Goal: Task Accomplishment & Management: Manage account settings

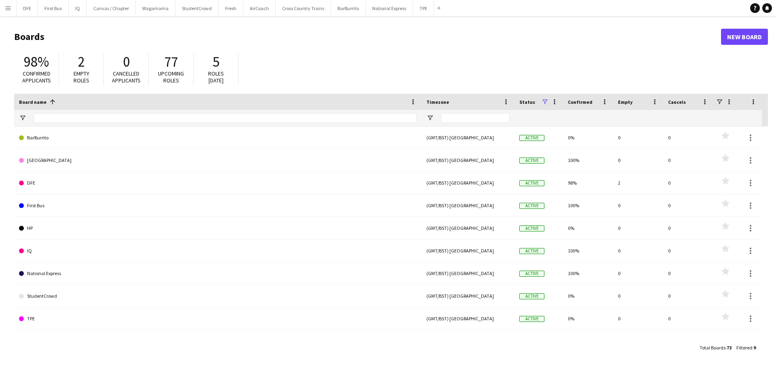
click at [11, 4] on button "Menu" at bounding box center [8, 8] width 16 height 16
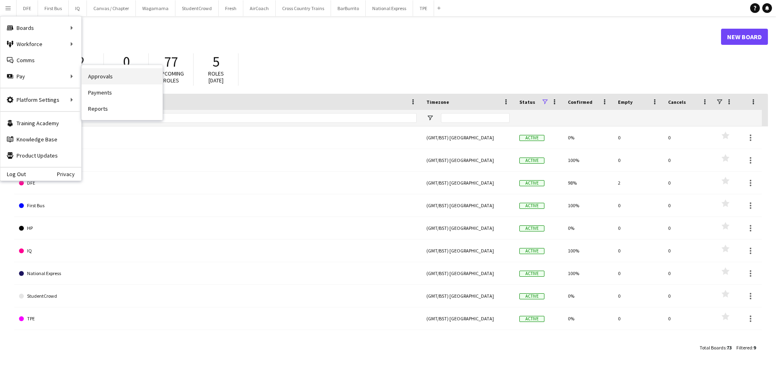
click at [89, 76] on link "Approvals" at bounding box center [122, 76] width 81 height 16
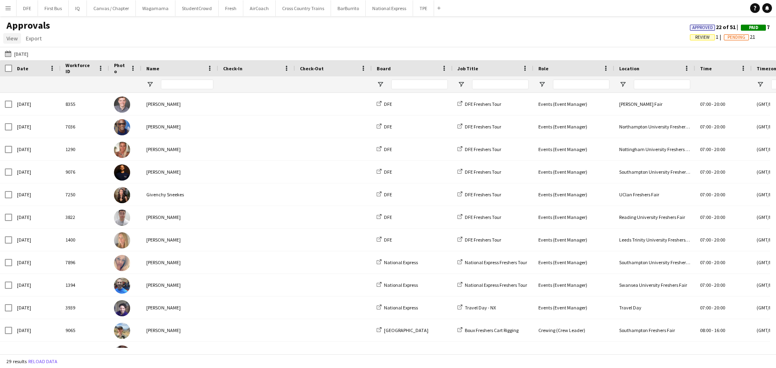
click at [11, 36] on span "View" at bounding box center [11, 38] width 11 height 7
click at [12, 10] on button "Menu" at bounding box center [8, 8] width 16 height 16
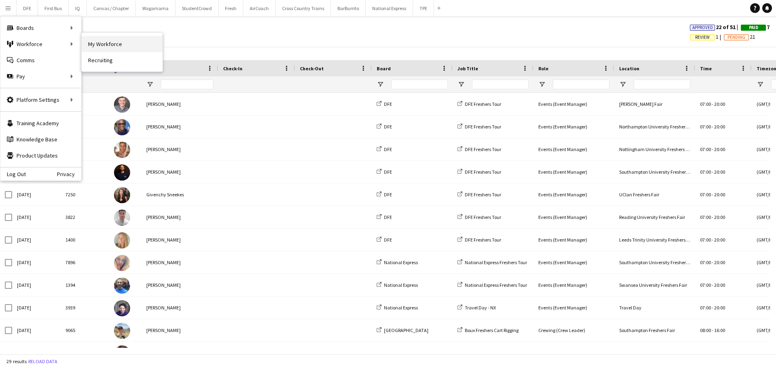
click at [109, 42] on link "My Workforce" at bounding box center [122, 44] width 81 height 16
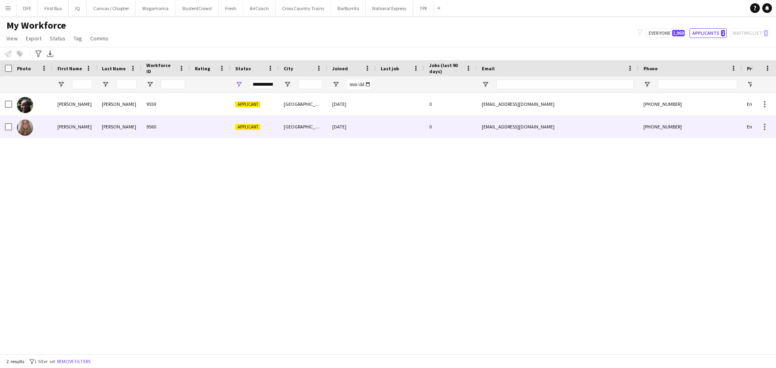
click at [136, 127] on div "[PERSON_NAME]" at bounding box center [119, 127] width 44 height 22
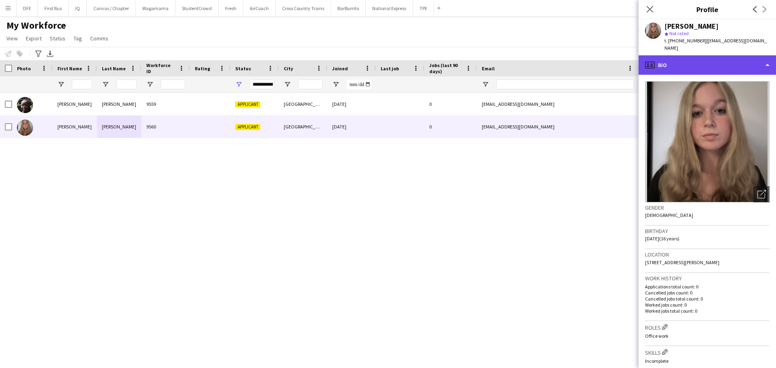
click at [755, 58] on div "profile Bio" at bounding box center [707, 64] width 137 height 19
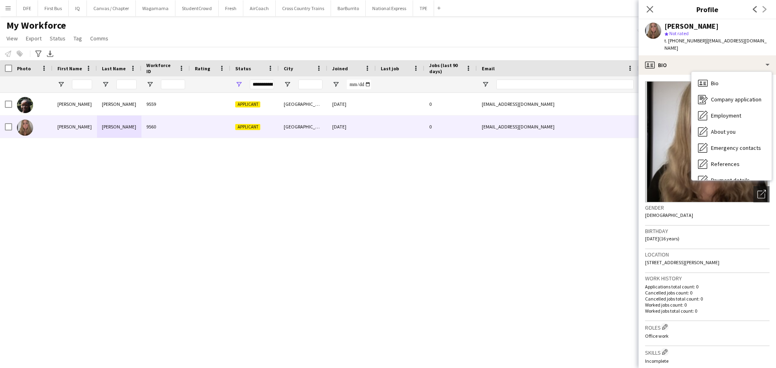
click at [596, 279] on div "[PERSON_NAME]-Osuide 9559 Applicant [GEOGRAPHIC_DATA] [DATE] 0 [EMAIL_ADDRESS][…" at bounding box center [376, 220] width 752 height 255
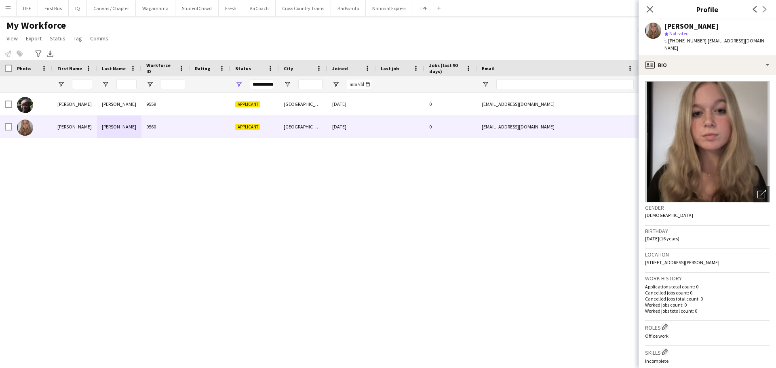
click at [302, 170] on div "[PERSON_NAME]-Osuide 9559 Applicant [GEOGRAPHIC_DATA] [DATE] 0 [EMAIL_ADDRESS][…" at bounding box center [376, 220] width 752 height 255
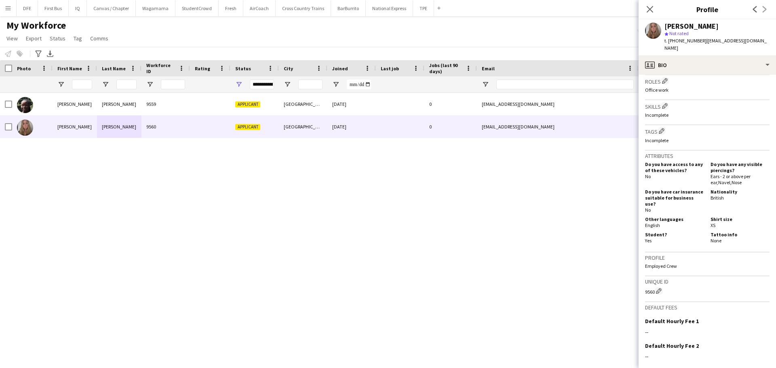
scroll to position [309, 0]
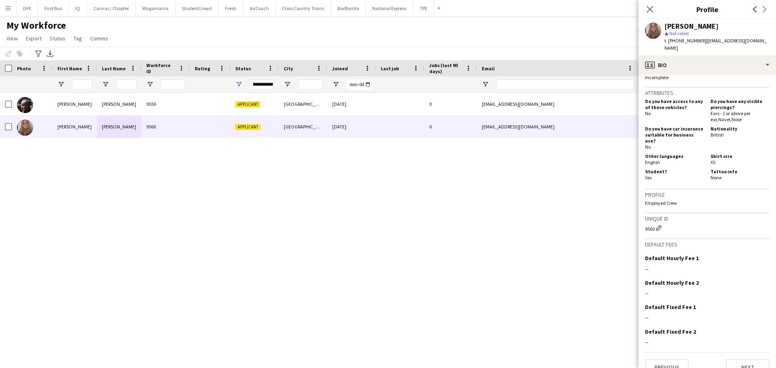
click at [358, 238] on div "[PERSON_NAME]-Osuide 9559 Applicant [GEOGRAPHIC_DATA] [DATE] 0 [EMAIL_ADDRESS][…" at bounding box center [376, 220] width 752 height 255
click at [37, 191] on div "[PERSON_NAME]-Osuide 9559 Applicant [GEOGRAPHIC_DATA] [DATE] 0 [EMAIL_ADDRESS][…" at bounding box center [376, 220] width 752 height 255
click at [650, 5] on icon "Close pop-in" at bounding box center [650, 9] width 8 height 8
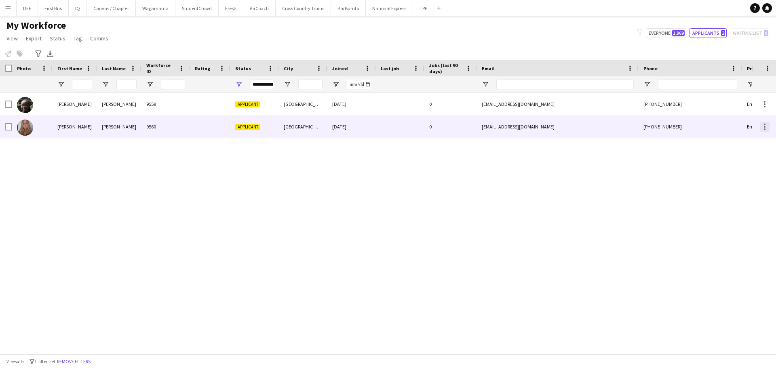
click at [767, 126] on div at bounding box center [765, 127] width 10 height 10
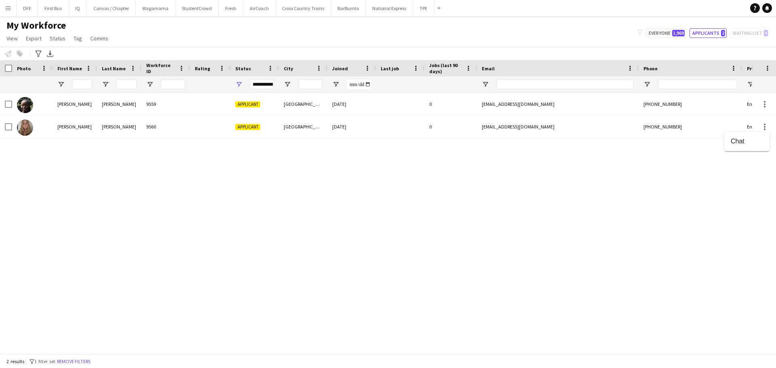
click at [550, 165] on div at bounding box center [388, 184] width 776 height 368
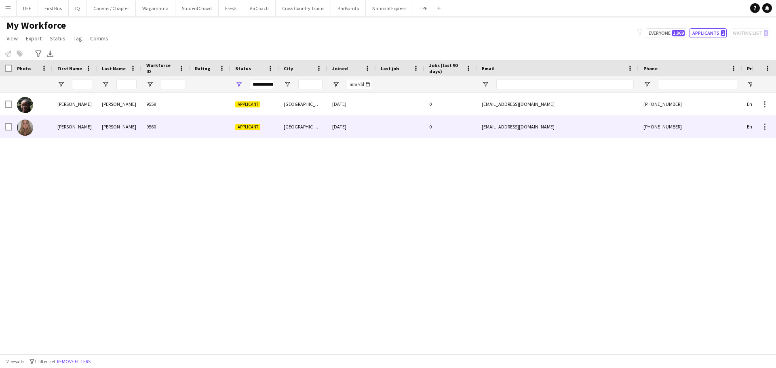
click at [11, 123] on div "[PERSON_NAME] 9560 Applicant Cheltenham [DATE] 0 [EMAIL_ADDRESS][DOMAIN_NAME] […" at bounding box center [438, 127] width 876 height 23
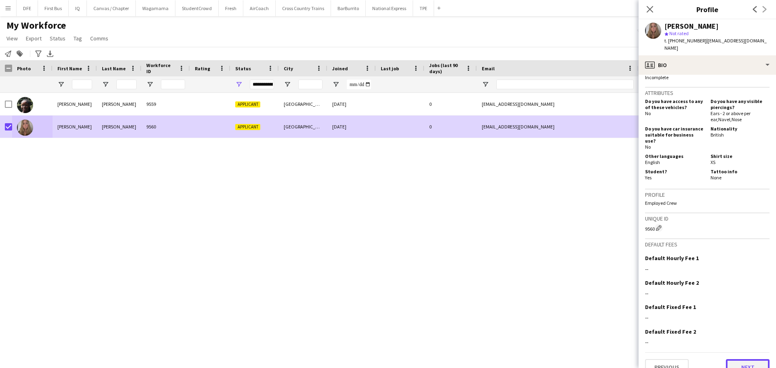
click at [751, 359] on button "Next" at bounding box center [748, 367] width 44 height 16
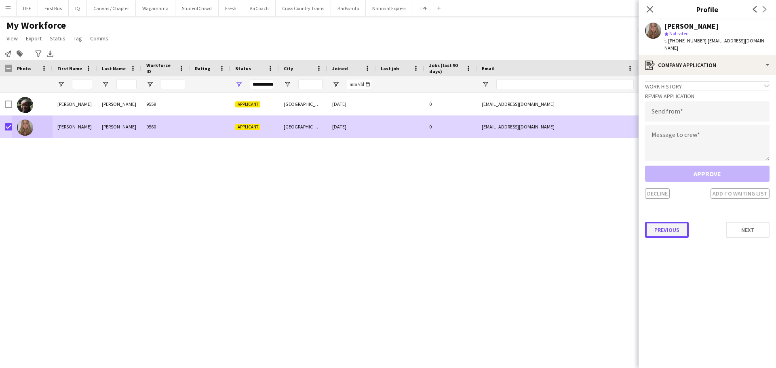
click at [671, 223] on button "Previous" at bounding box center [667, 230] width 44 height 16
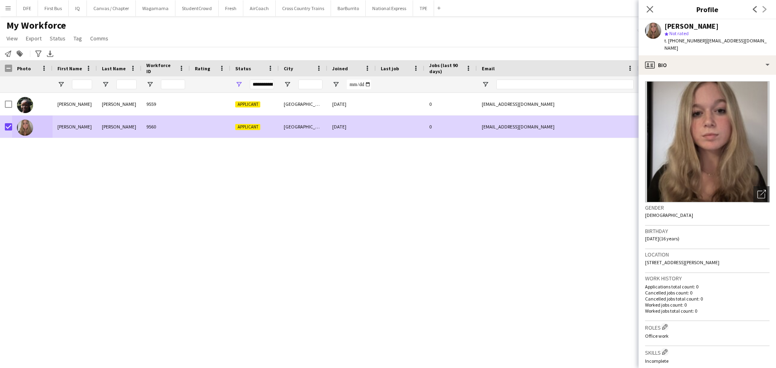
click at [685, 259] on span "[STREET_ADDRESS][PERSON_NAME]" at bounding box center [682, 262] width 74 height 6
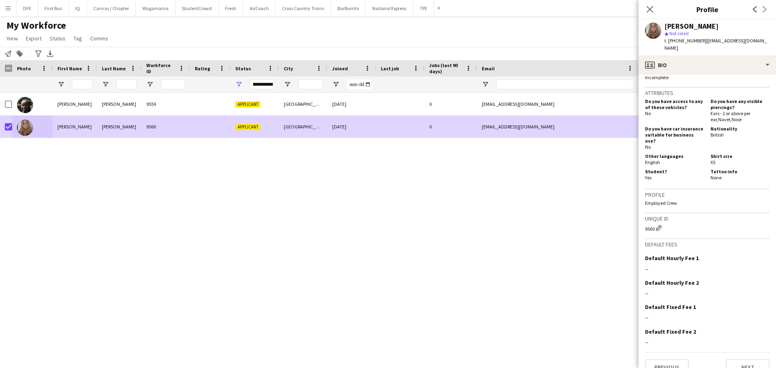
click at [751, 365] on app-crew-profile-bio "Open photos pop-in Gender [DEMOGRAPHIC_DATA] Birthday [DEMOGRAPHIC_DATA] (16 ye…" at bounding box center [707, 221] width 137 height 293
click at [743, 359] on button "Next" at bounding box center [748, 367] width 44 height 16
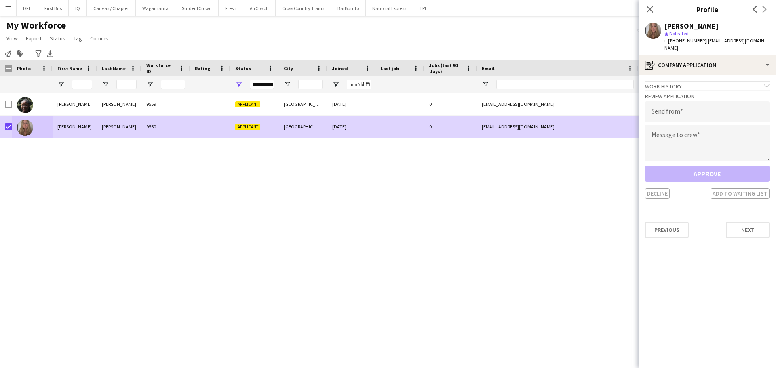
click at [664, 93] on h3 "Review Application" at bounding box center [707, 96] width 124 height 7
click at [671, 110] on input "email" at bounding box center [707, 111] width 124 height 20
click at [694, 101] on input "email" at bounding box center [707, 111] width 124 height 20
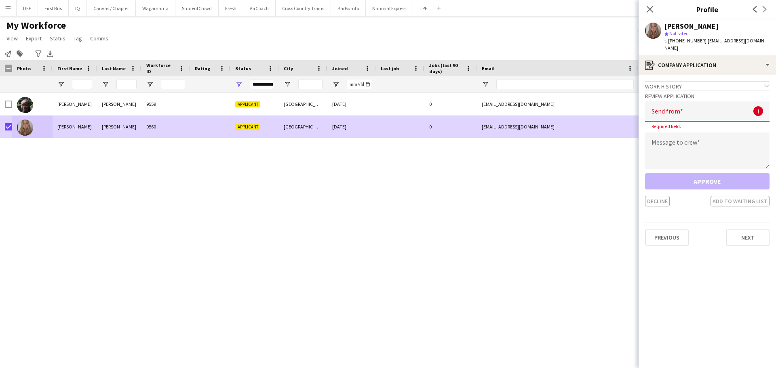
click at [690, 259] on app-crew-profile-application "Work history chevron-down Incomplete Review Application Send from ! Required fi…" at bounding box center [707, 221] width 137 height 293
click at [680, 112] on input "email" at bounding box center [707, 111] width 124 height 20
click at [743, 81] on div "Work history chevron-down" at bounding box center [707, 85] width 124 height 9
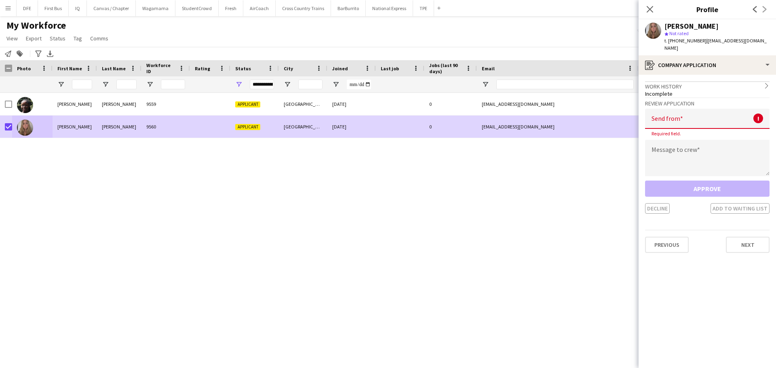
click at [679, 81] on div "Work history chevron-right" at bounding box center [707, 85] width 124 height 9
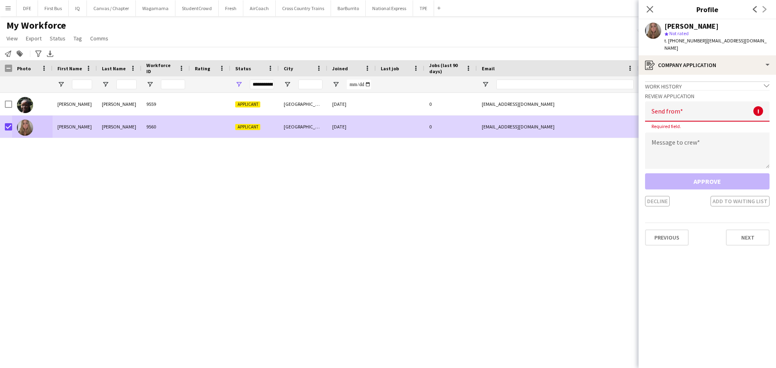
click at [764, 90] on div "Review Application Send from ! Required field. Message to crew Approve Decline …" at bounding box center [707, 148] width 124 height 116
click at [668, 230] on button "Previous" at bounding box center [667, 238] width 44 height 16
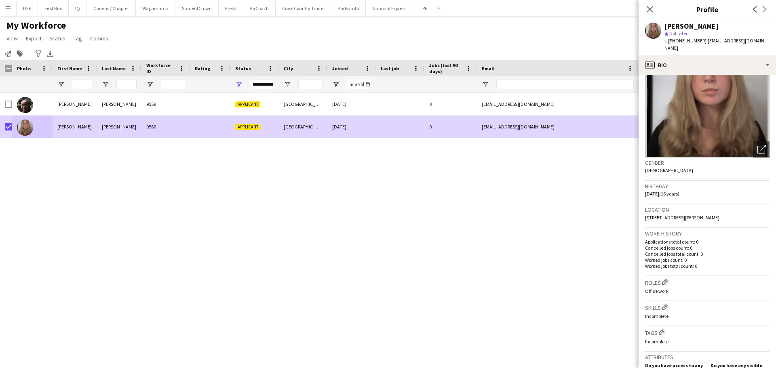
scroll to position [121, 0]
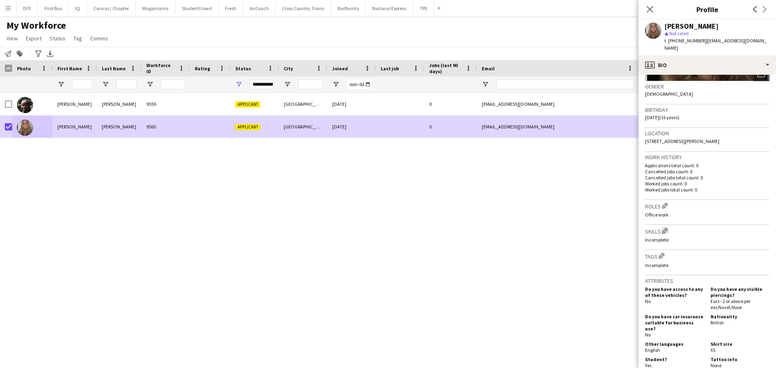
click at [668, 228] on app-icon "Edit crew company skills" at bounding box center [665, 231] width 6 height 6
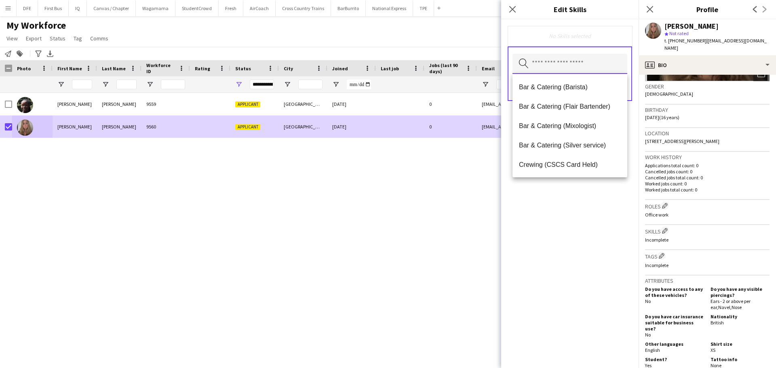
click at [576, 59] on input "text" at bounding box center [570, 64] width 115 height 20
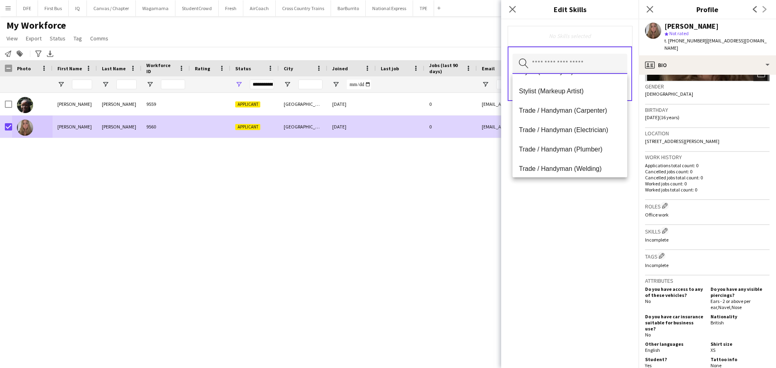
scroll to position [2037, 0]
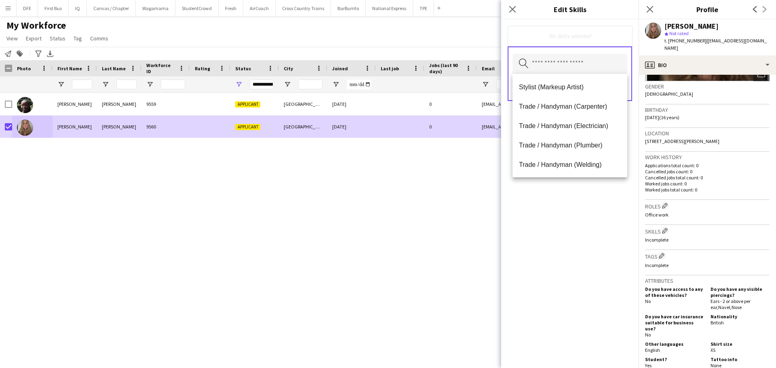
click at [582, 237] on div "No Skills selected Search by skill name Save" at bounding box center [569, 193] width 137 height 349
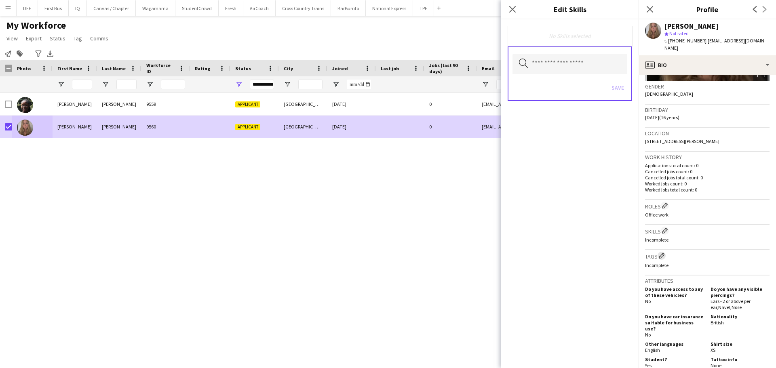
click at [663, 252] on button "Edit crew company tags" at bounding box center [662, 256] width 8 height 8
click at [524, 191] on div "No tags selected Search by tag name Save" at bounding box center [569, 193] width 137 height 349
click at [517, 4] on div "Close pop-in" at bounding box center [512, 9] width 23 height 19
click at [516, 9] on icon "Close pop-in" at bounding box center [512, 9] width 8 height 8
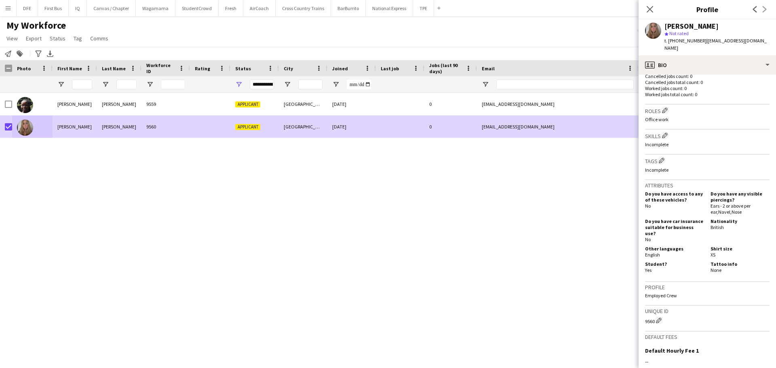
scroll to position [309, 0]
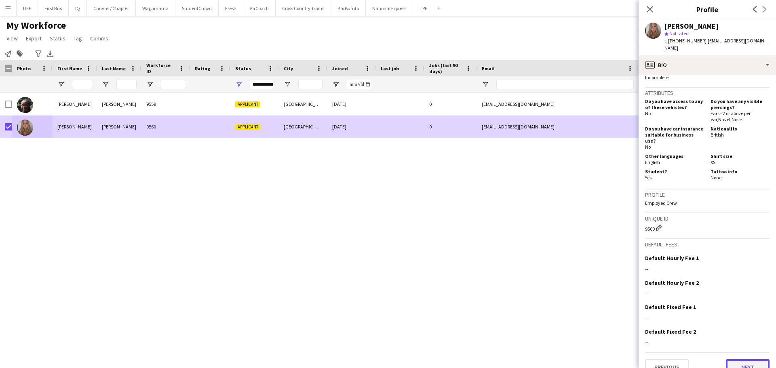
click at [739, 359] on button "Next" at bounding box center [748, 367] width 44 height 16
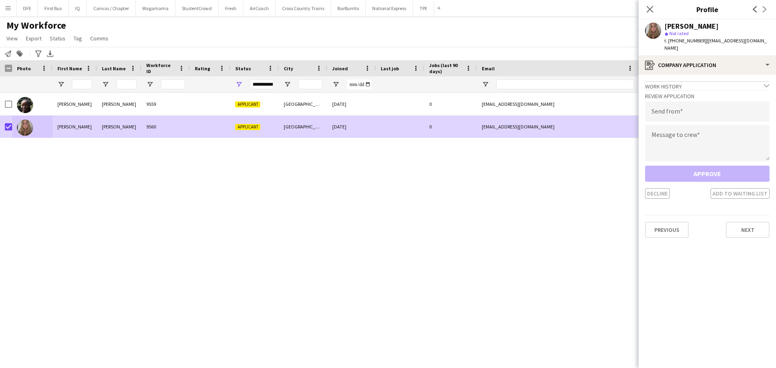
click at [764, 83] on icon "chevron-down" at bounding box center [767, 86] width 6 height 6
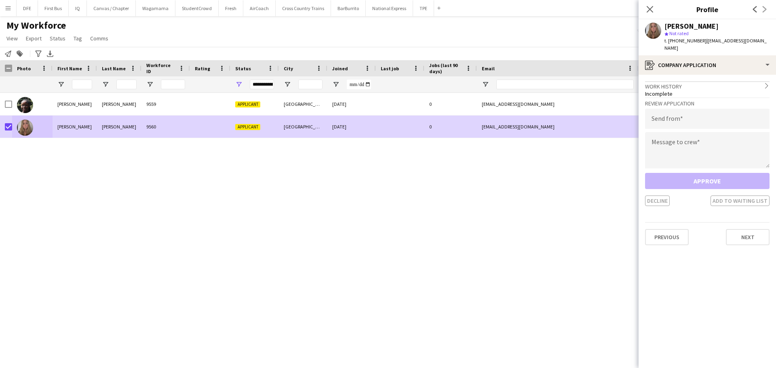
click at [662, 82] on div "Work history chevron-right" at bounding box center [707, 85] width 124 height 9
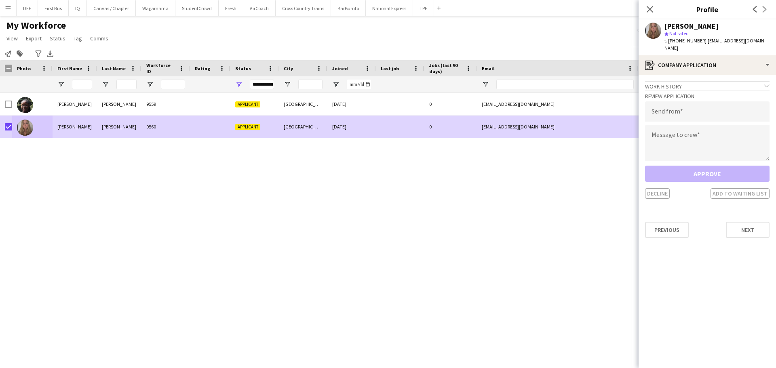
click at [745, 190] on div "Decline Add to waiting list" at bounding box center [707, 193] width 124 height 11
click at [704, 167] on div "Approve Decline Add to waiting list" at bounding box center [707, 182] width 124 height 33
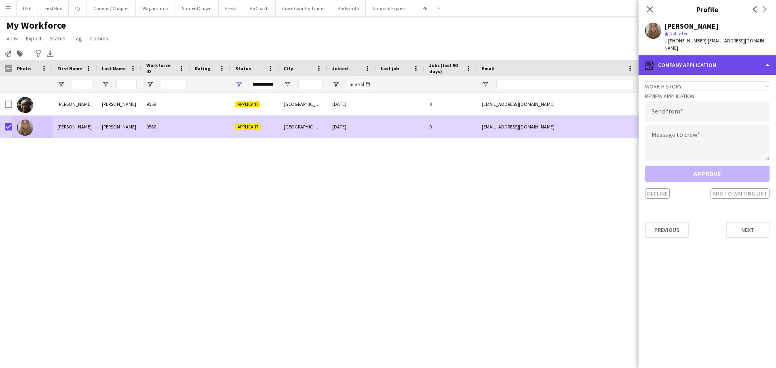
click at [673, 58] on div "register Company application" at bounding box center [707, 64] width 137 height 19
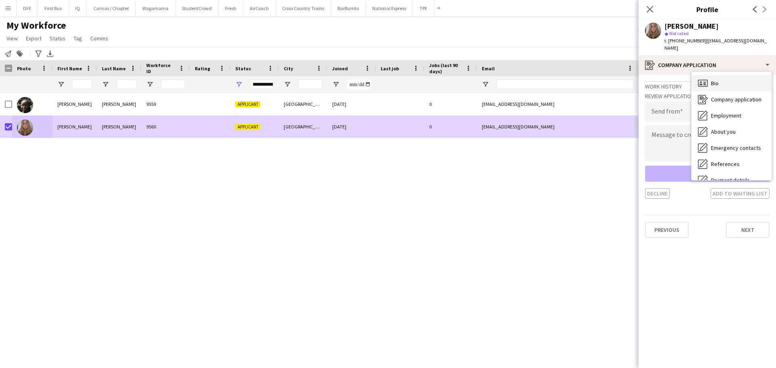
click at [710, 76] on div "Bio Bio" at bounding box center [732, 83] width 80 height 16
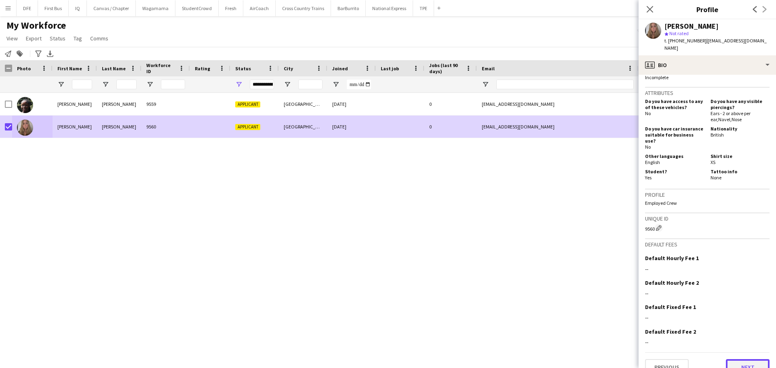
click at [745, 359] on button "Next" at bounding box center [748, 367] width 44 height 16
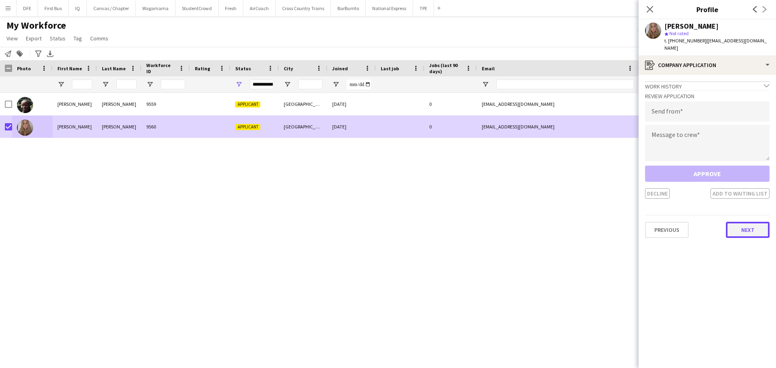
click at [742, 222] on button "Next" at bounding box center [748, 230] width 44 height 16
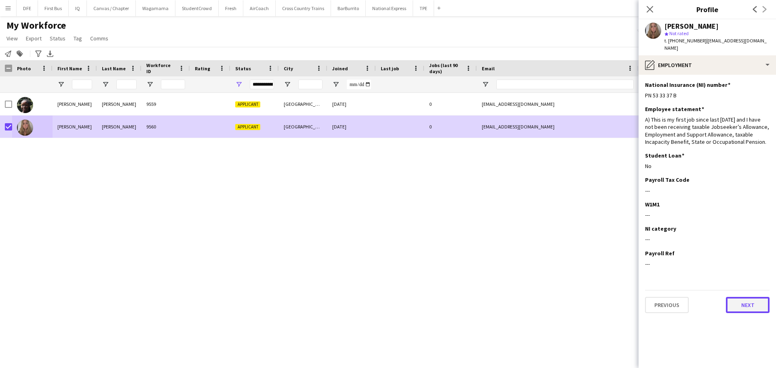
click at [749, 299] on button "Next" at bounding box center [748, 305] width 44 height 16
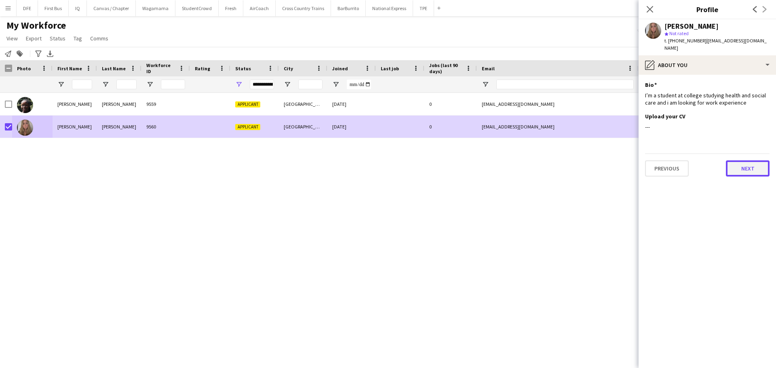
click at [745, 160] on button "Next" at bounding box center [748, 168] width 44 height 16
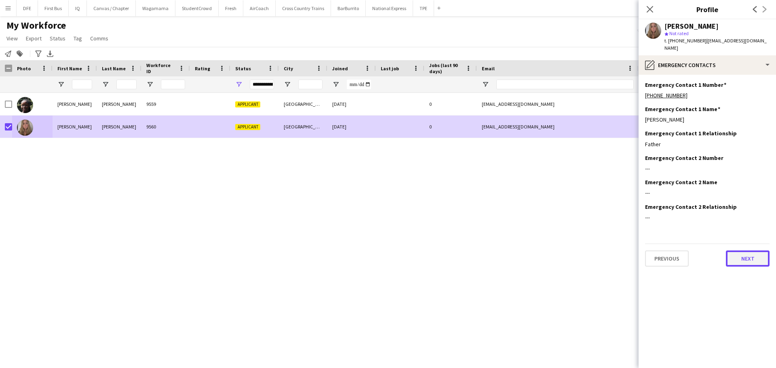
click at [748, 252] on button "Next" at bounding box center [748, 259] width 44 height 16
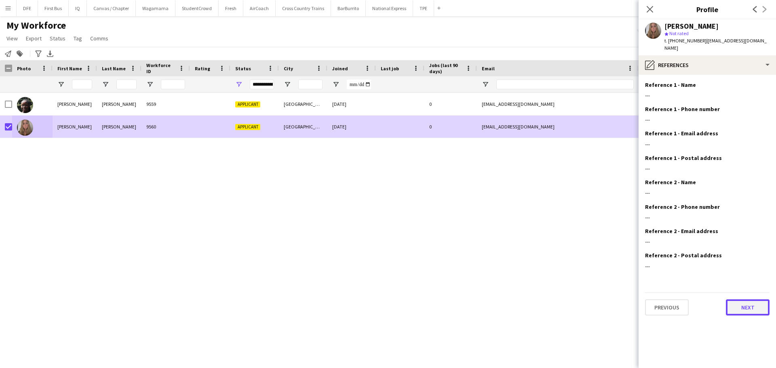
click at [745, 300] on button "Next" at bounding box center [748, 308] width 44 height 16
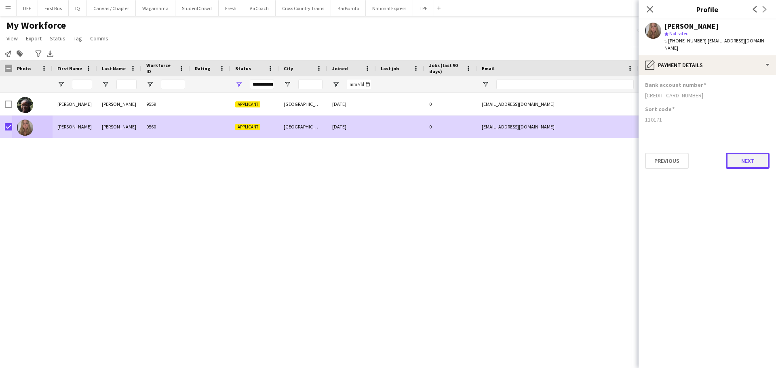
click at [745, 161] on button "Next" at bounding box center [748, 161] width 44 height 16
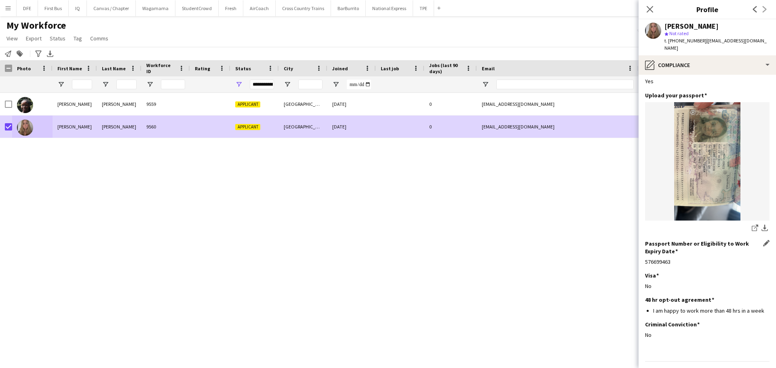
scroll to position [53, 0]
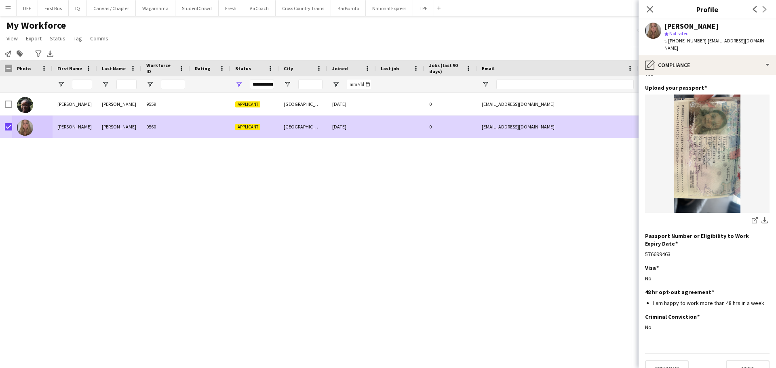
click at [738, 363] on app-section-data-types "Nationality Edit this field British Permission to Work in the [GEOGRAPHIC_DATA]…" at bounding box center [707, 221] width 137 height 293
click at [734, 361] on button "Next" at bounding box center [748, 369] width 44 height 16
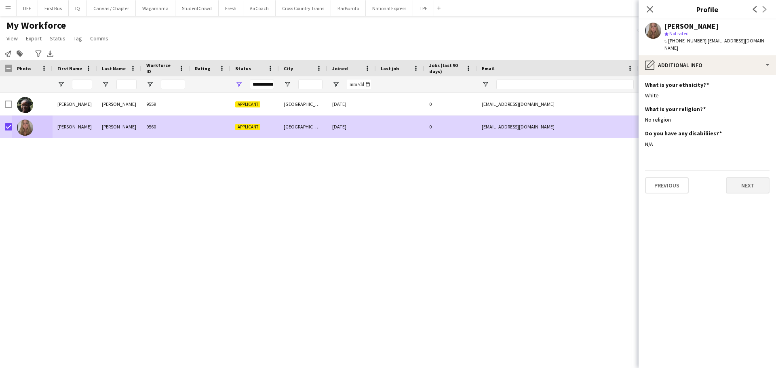
scroll to position [0, 0]
click at [739, 184] on button "Next" at bounding box center [748, 185] width 44 height 16
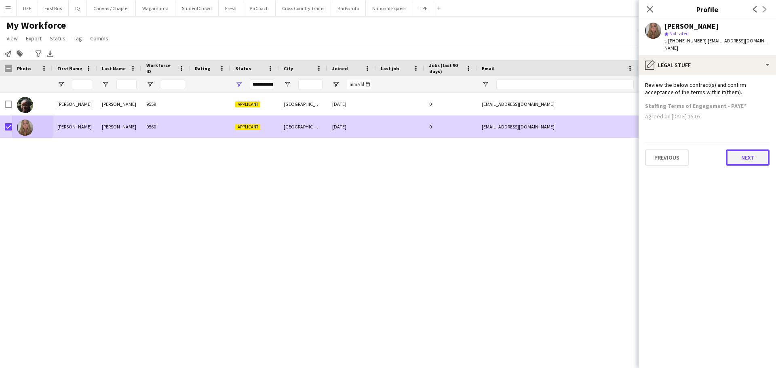
click at [763, 150] on button "Next" at bounding box center [748, 158] width 44 height 16
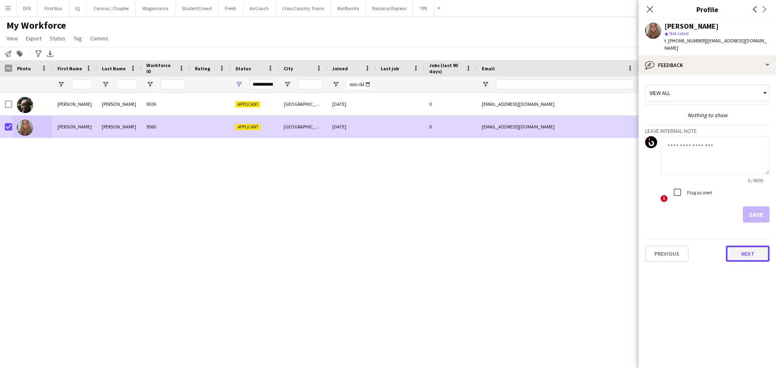
click at [749, 249] on button "Next" at bounding box center [748, 254] width 44 height 16
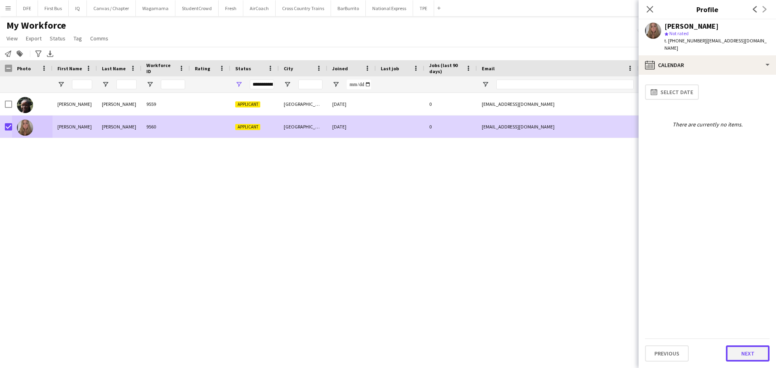
click at [754, 352] on button "Next" at bounding box center [748, 354] width 44 height 16
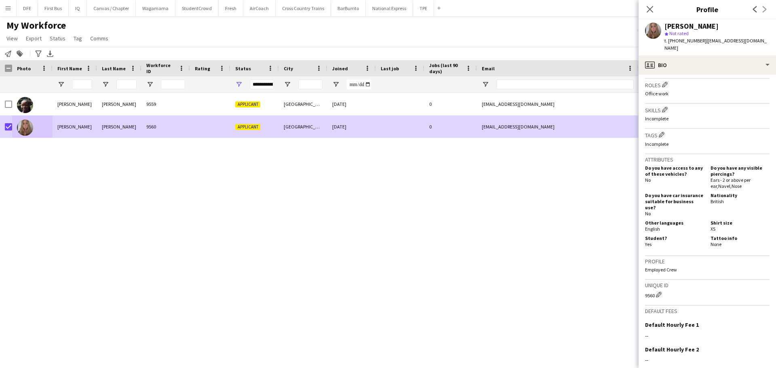
scroll to position [309, 0]
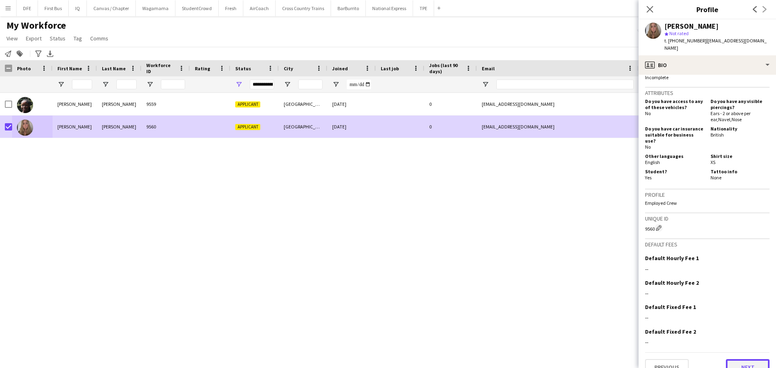
click at [736, 359] on button "Next" at bounding box center [748, 367] width 44 height 16
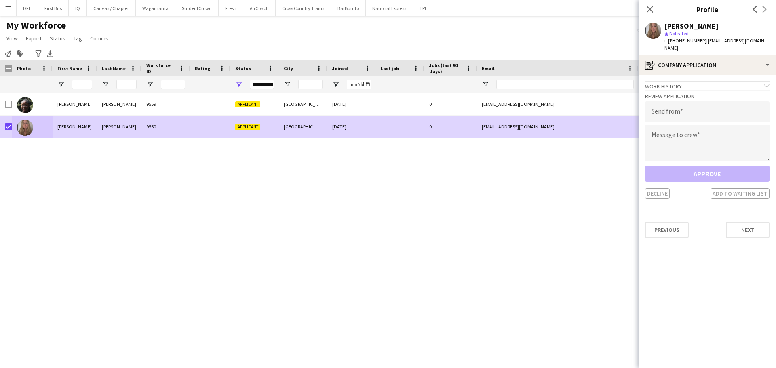
click at [707, 166] on div "Approve Decline Add to waiting list" at bounding box center [707, 182] width 124 height 33
click at [715, 81] on div "Work history chevron-down" at bounding box center [707, 85] width 124 height 9
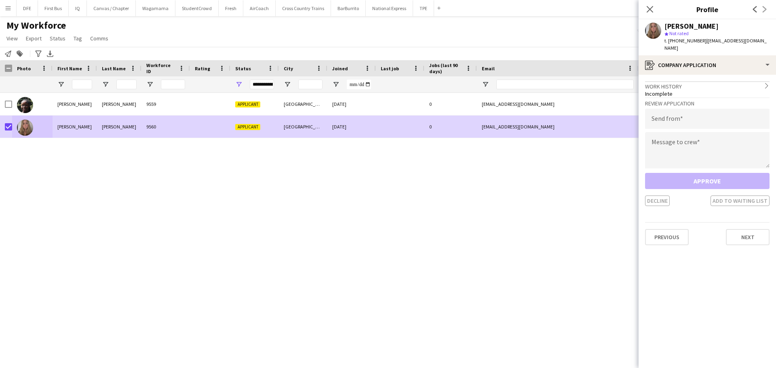
click at [715, 81] on div "Work history chevron-right" at bounding box center [707, 85] width 124 height 9
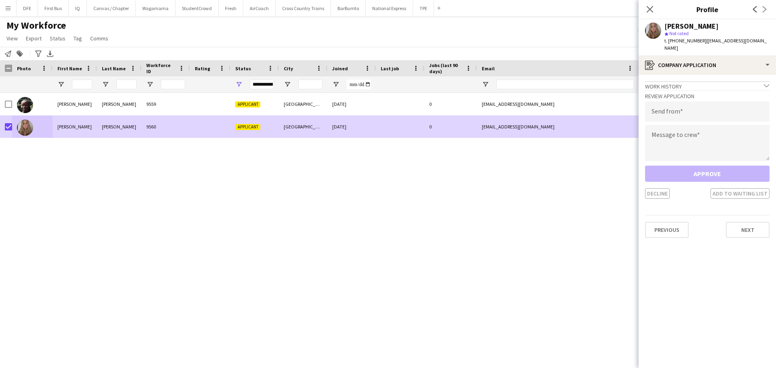
click at [692, 166] on div "Approve Decline Add to waiting list" at bounding box center [707, 182] width 124 height 33
click at [672, 227] on button "Previous" at bounding box center [667, 230] width 44 height 16
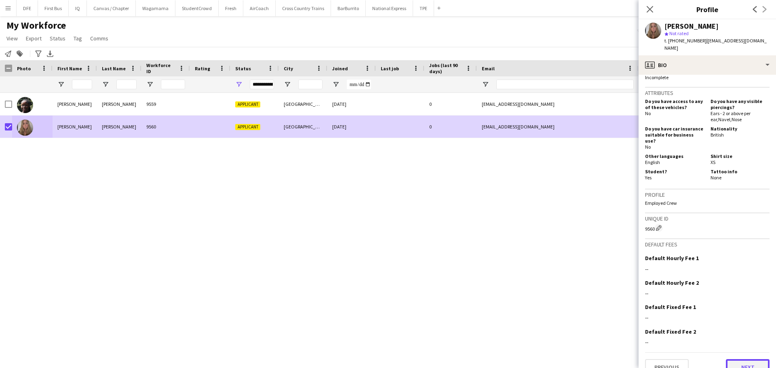
click at [745, 359] on button "Next" at bounding box center [748, 367] width 44 height 16
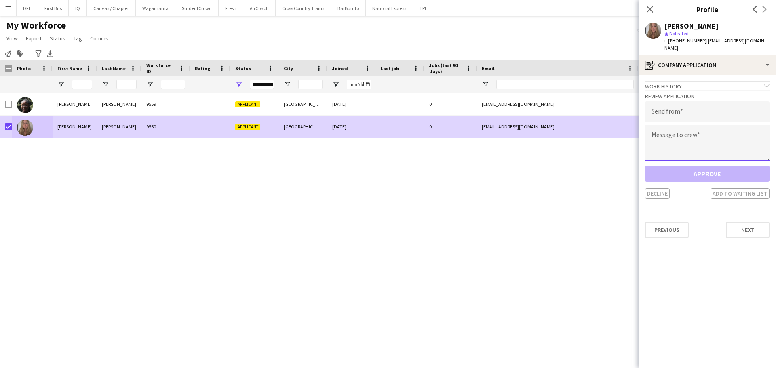
click at [707, 127] on textarea at bounding box center [707, 143] width 124 height 36
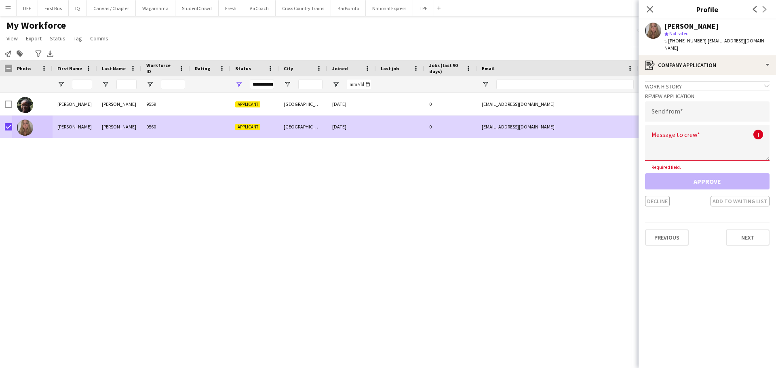
click at [682, 281] on app-crew-profile-application "Work history chevron-down Incomplete Review Application Send from Message to cr…" at bounding box center [707, 221] width 137 height 293
click at [671, 232] on button "Previous" at bounding box center [667, 238] width 44 height 16
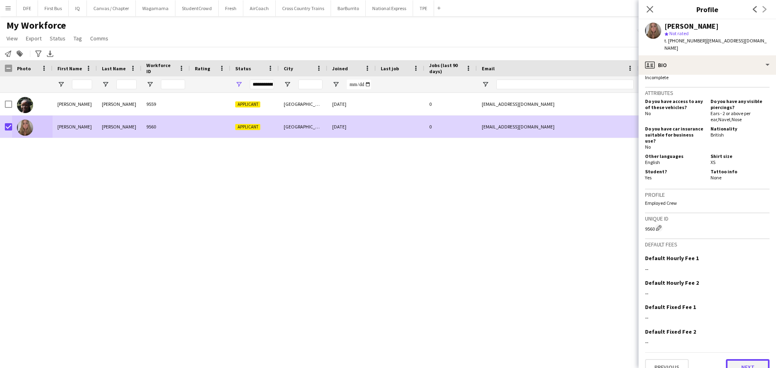
click at [751, 359] on button "Next" at bounding box center [748, 367] width 44 height 16
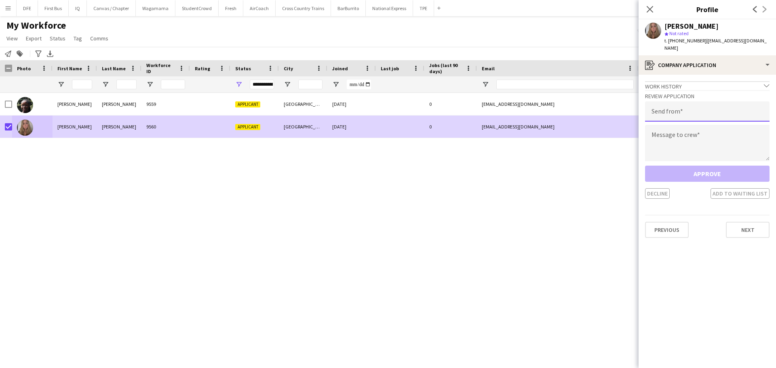
click at [672, 106] on input "email" at bounding box center [707, 111] width 124 height 20
type input "**********"
click at [671, 133] on textarea at bounding box center [707, 143] width 124 height 36
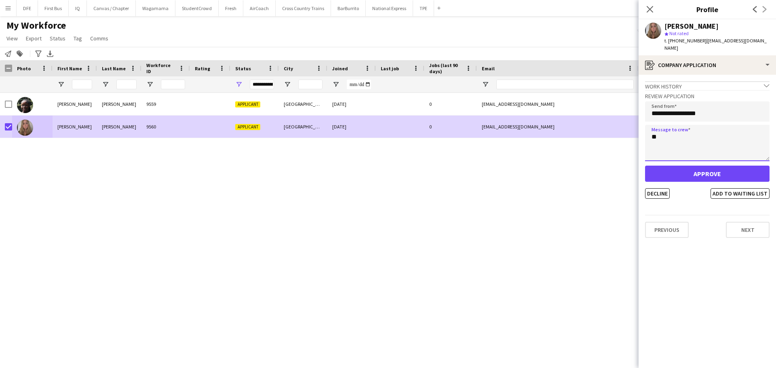
type textarea "*"
type textarea "**********"
click at [707, 166] on button "Approve" at bounding box center [707, 174] width 124 height 16
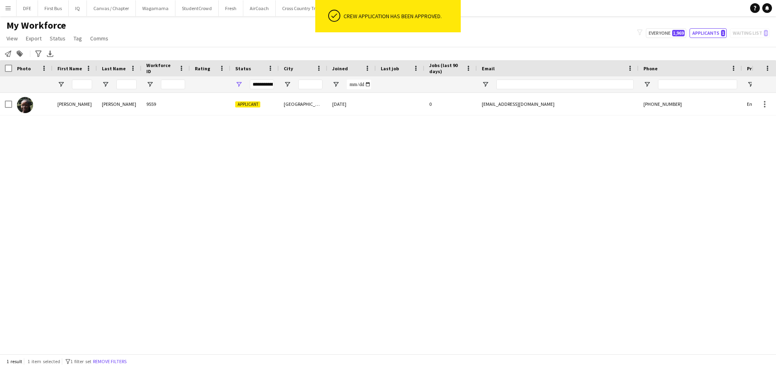
drag, startPoint x: 314, startPoint y: 228, endPoint x: 309, endPoint y: 228, distance: 4.4
click at [314, 228] on div "[PERSON_NAME]-Osuide 9559 Applicant [GEOGRAPHIC_DATA] [DATE] 0 [EMAIL_ADDRESS][…" at bounding box center [376, 220] width 752 height 255
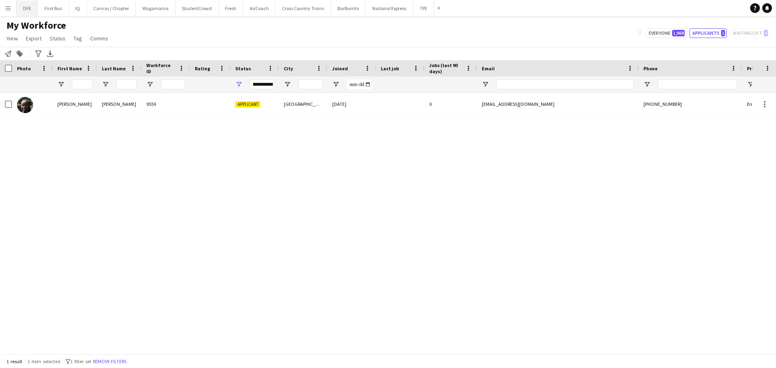
click at [23, 5] on button "DFE Close" at bounding box center [27, 8] width 21 height 16
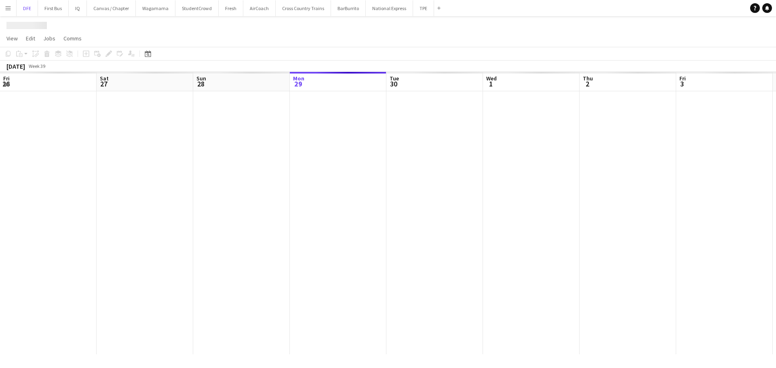
scroll to position [0, 193]
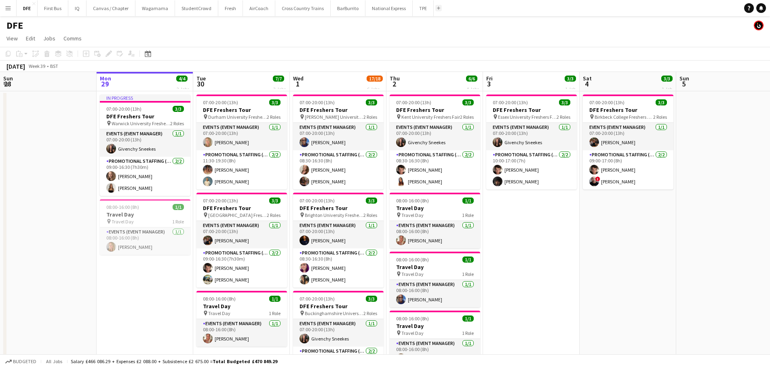
click at [435, 6] on button "Add" at bounding box center [438, 8] width 6 height 6
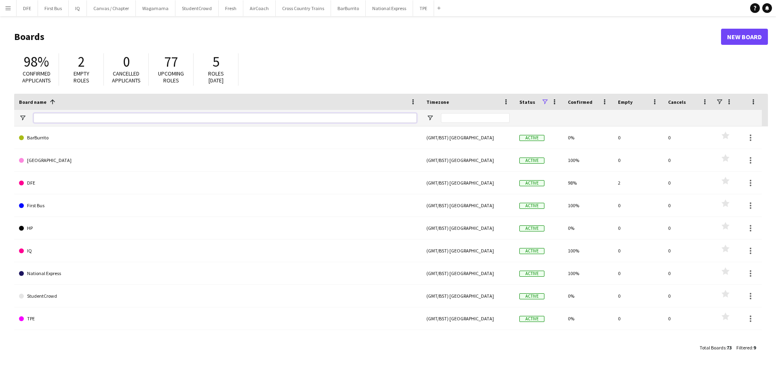
click at [78, 116] on input "Board name Filter Input" at bounding box center [225, 118] width 383 height 10
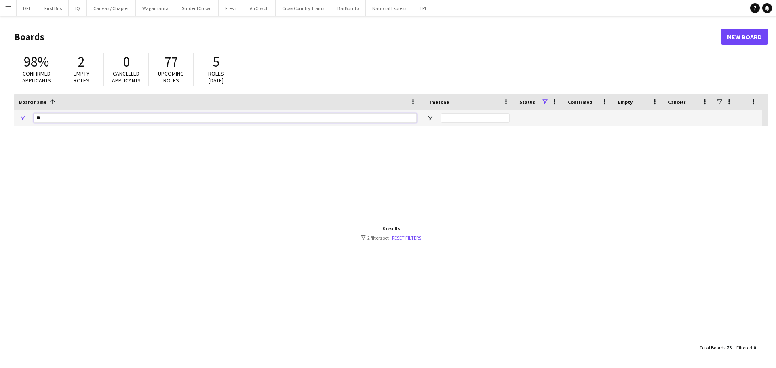
type input "*"
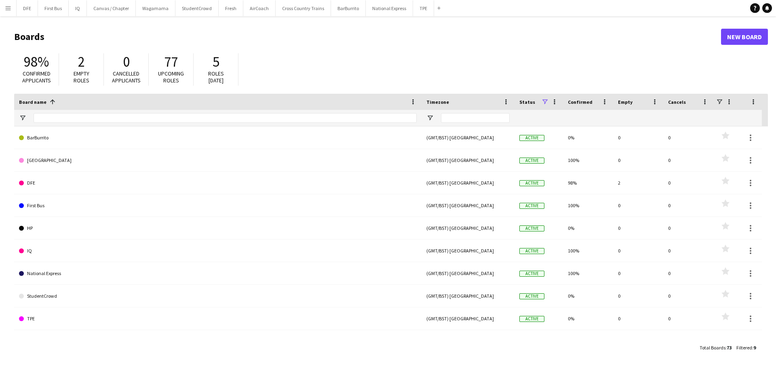
click at [112, 346] on div "Total Boards : 73 Filtered : 9" at bounding box center [391, 348] width 754 height 16
click at [3, 7] on button "Menu" at bounding box center [8, 8] width 16 height 16
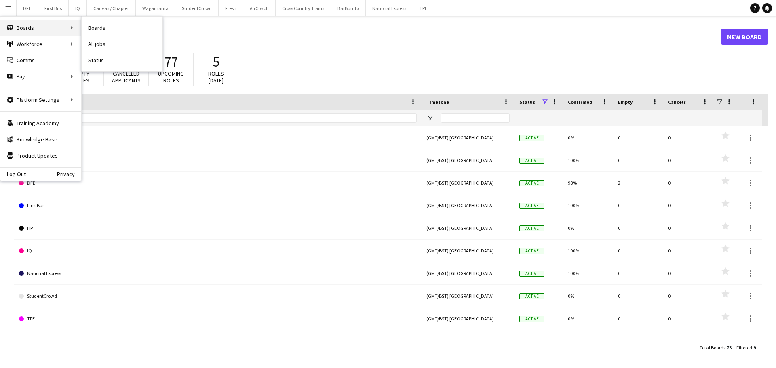
click at [38, 30] on div "Boards Boards" at bounding box center [40, 28] width 81 height 16
click at [57, 28] on div "Boards Boards" at bounding box center [40, 28] width 81 height 16
click at [72, 28] on div "Boards Boards" at bounding box center [40, 28] width 81 height 16
click at [30, 27] on div "Boards Boards" at bounding box center [40, 28] width 81 height 16
click at [57, 26] on div "Boards Boards" at bounding box center [40, 28] width 81 height 16
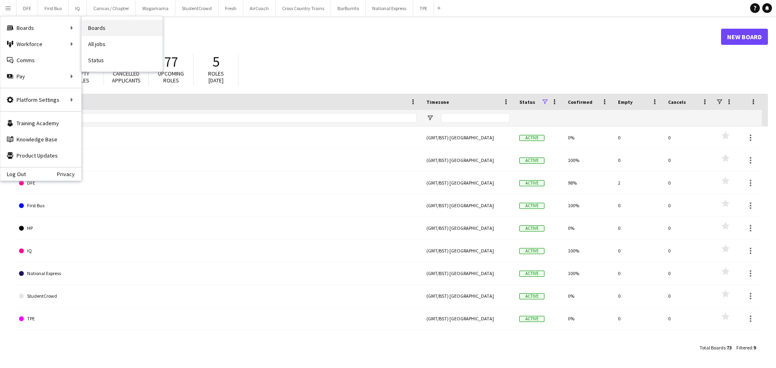
click at [102, 27] on link "Boards" at bounding box center [122, 28] width 81 height 16
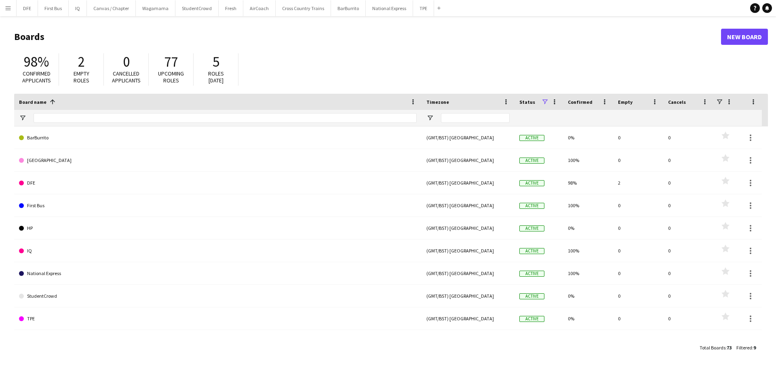
click at [55, 111] on div at bounding box center [225, 118] width 383 height 16
drag, startPoint x: 56, startPoint y: 117, endPoint x: 92, endPoint y: 108, distance: 36.8
click at [57, 117] on input "Board name Filter Input" at bounding box center [225, 118] width 383 height 10
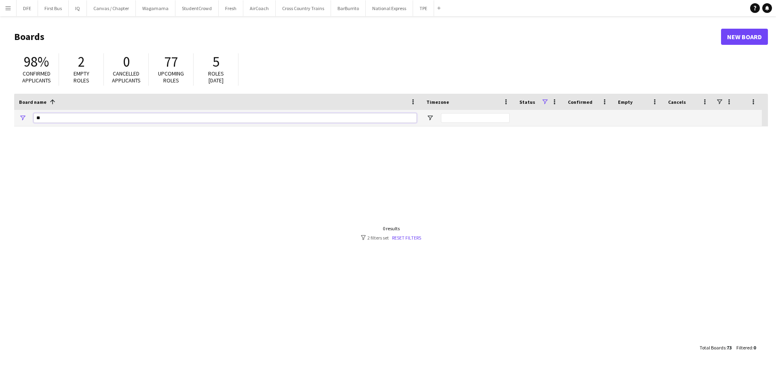
type input "*"
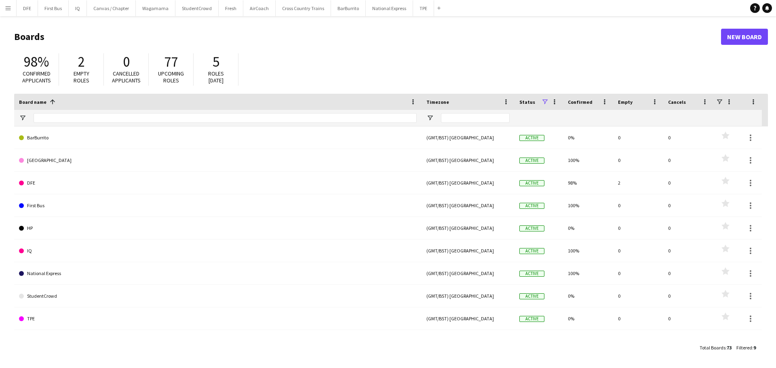
click at [9, 7] on app-icon "Menu" at bounding box center [8, 8] width 6 height 6
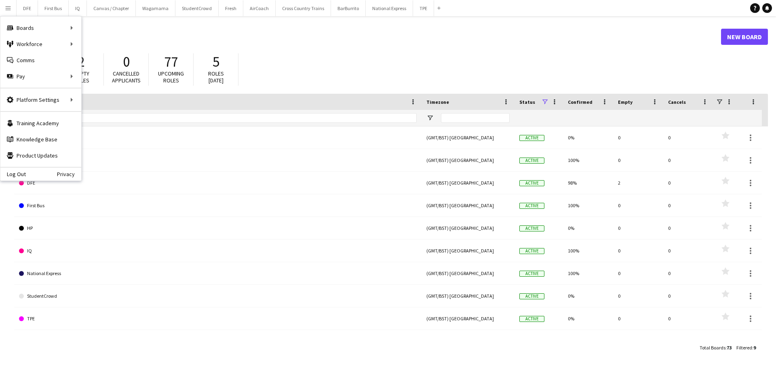
click at [163, 103] on div "Board name 1" at bounding box center [213, 102] width 388 height 12
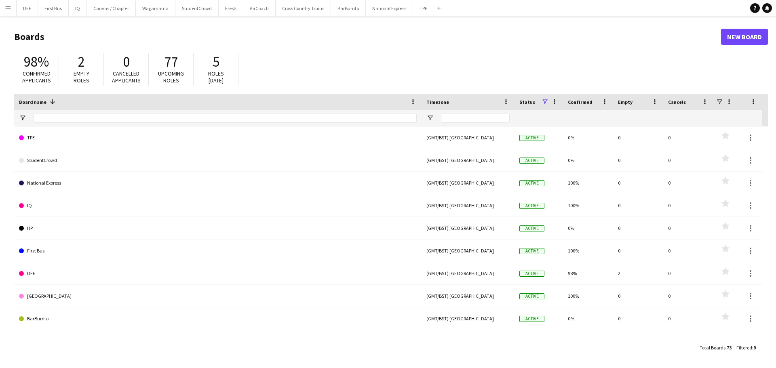
click at [434, 3] on div "Add" at bounding box center [439, 8] width 10 height 16
click at [436, 6] on button "Add" at bounding box center [439, 8] width 6 height 6
click at [437, 8] on app-icon "Add" at bounding box center [438, 7] width 3 height 3
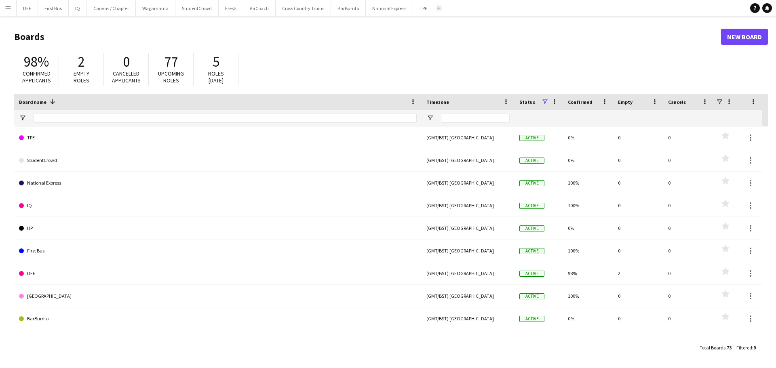
click at [437, 8] on app-icon "Add" at bounding box center [438, 7] width 3 height 3
click at [748, 38] on link "New Board" at bounding box center [744, 37] width 47 height 16
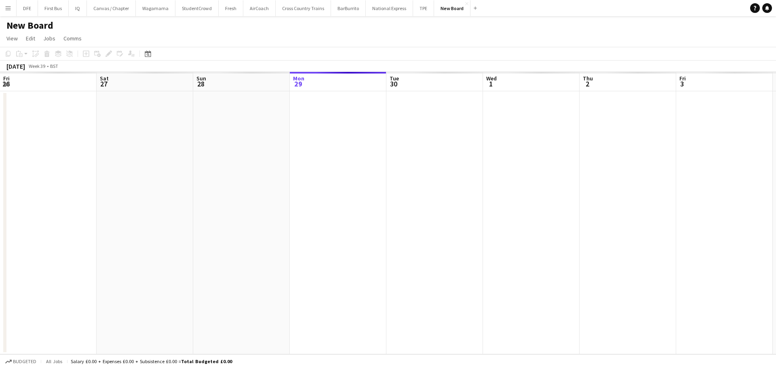
scroll to position [0, 193]
click at [465, 4] on app-icon "Close" at bounding box center [466, 3] width 3 height 3
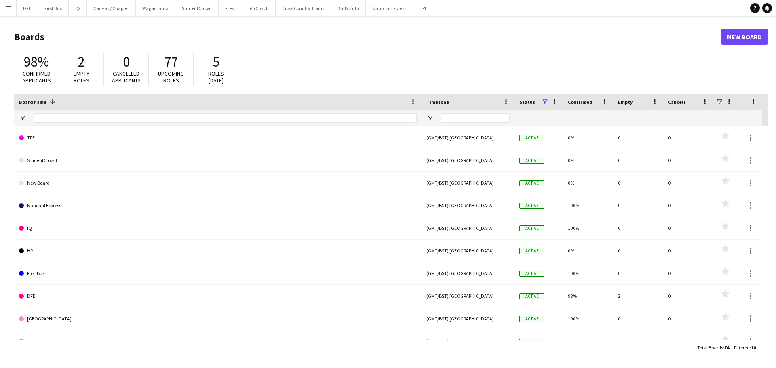
click at [6, 8] on app-icon "Menu" at bounding box center [8, 8] width 6 height 6
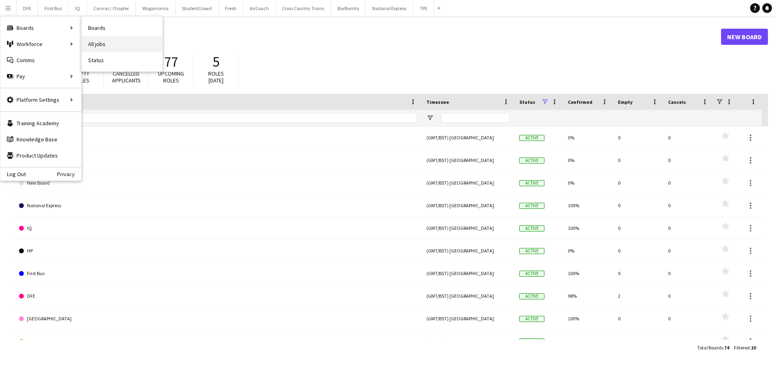
click at [111, 46] on link "All jobs" at bounding box center [122, 44] width 81 height 16
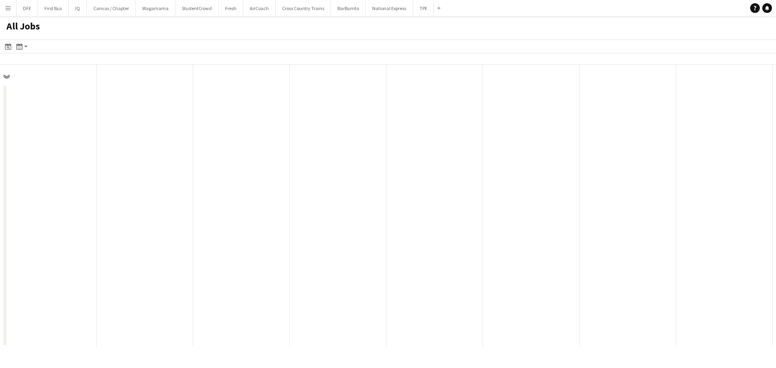
scroll to position [0, 193]
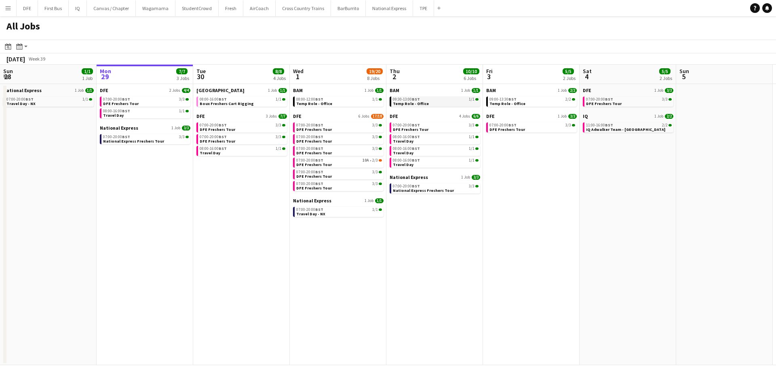
click at [424, 97] on link "09:30-13:00 BST 1/1 Temp Role - Office" at bounding box center [436, 101] width 86 height 9
click at [323, 95] on app-calendar-brief-board "BAM 1 Job [DATE] 08:00-12:00 BST 1/1 Temp Role - Office" at bounding box center [338, 96] width 91 height 19
click at [323, 99] on span "BST" at bounding box center [319, 99] width 8 height 5
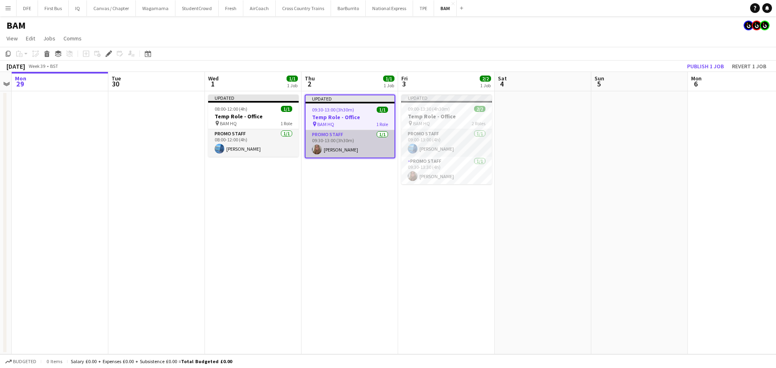
click at [350, 143] on app-card-role "Promo Staff 1/1 09:30-13:00 (3h30m) Katie Stillman-Jones" at bounding box center [350, 143] width 89 height 27
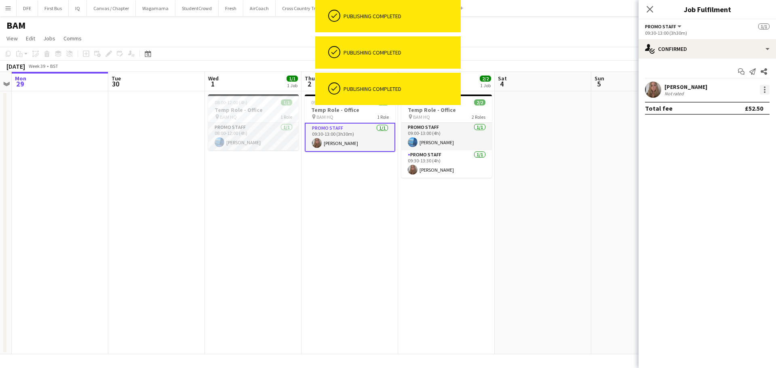
click at [763, 93] on div at bounding box center [765, 90] width 10 height 10
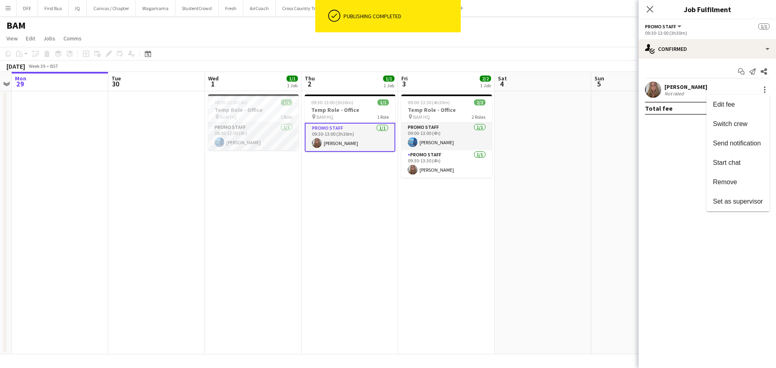
click at [766, 89] on div at bounding box center [388, 184] width 776 height 368
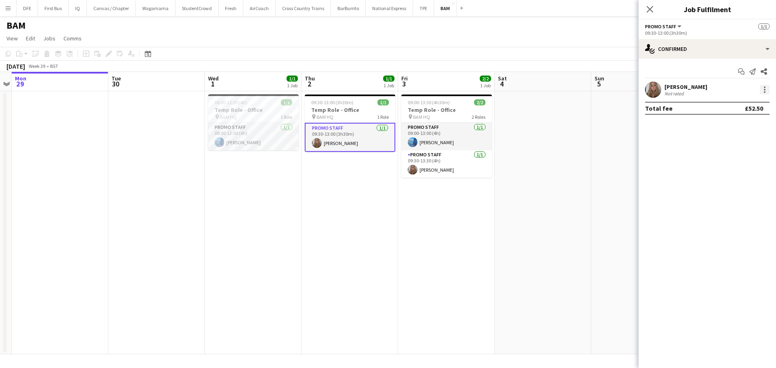
click at [764, 90] on div at bounding box center [765, 90] width 10 height 10
click at [732, 105] on span "Edit fee" at bounding box center [724, 104] width 22 height 7
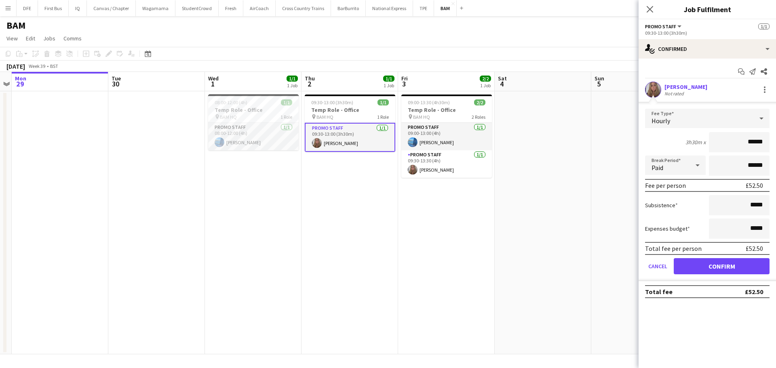
click at [570, 166] on app-date-cell at bounding box center [543, 222] width 97 height 263
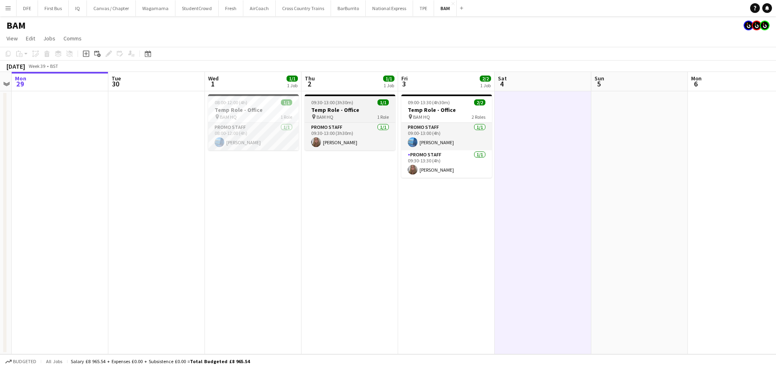
click at [353, 99] on div "09:30-13:00 (3h30m) 1/1" at bounding box center [350, 102] width 91 height 6
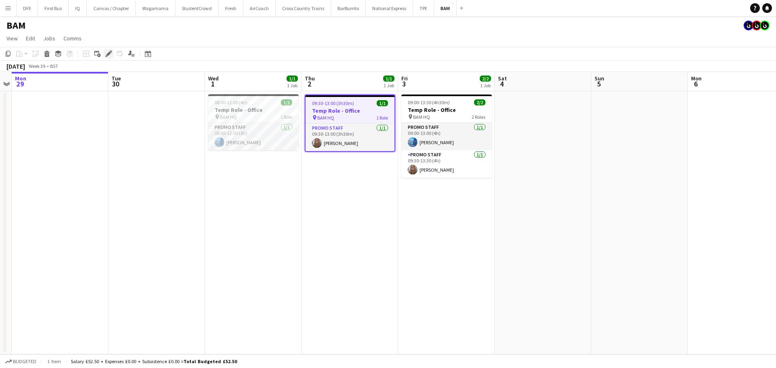
click at [111, 54] on icon "Edit" at bounding box center [108, 54] width 6 height 6
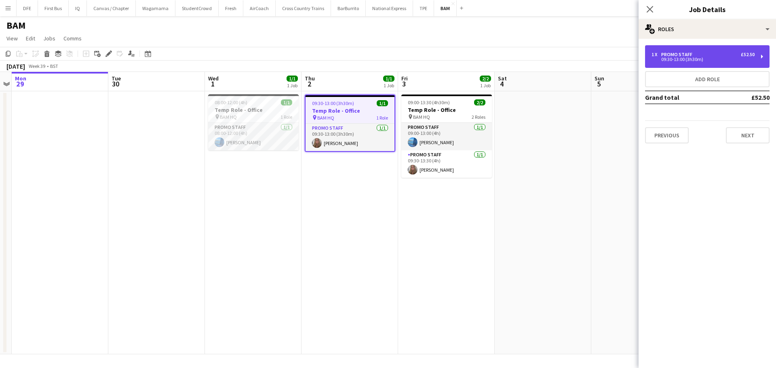
click at [735, 56] on div "1 x Promo Staff £52.50" at bounding box center [703, 55] width 103 height 6
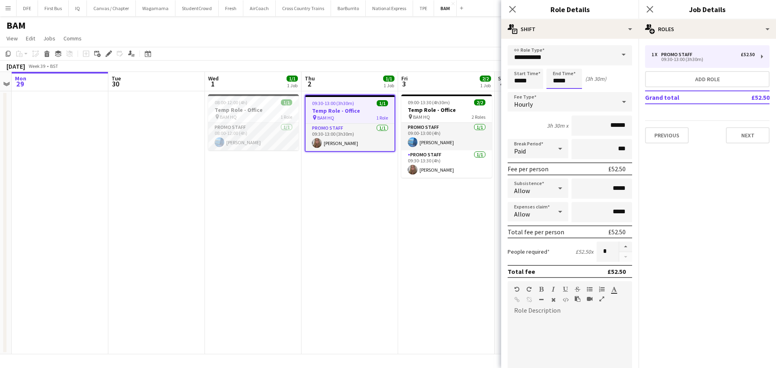
click at [563, 82] on input "*****" at bounding box center [564, 79] width 36 height 20
type input "*****"
click at [728, 131] on button "Next" at bounding box center [748, 135] width 44 height 16
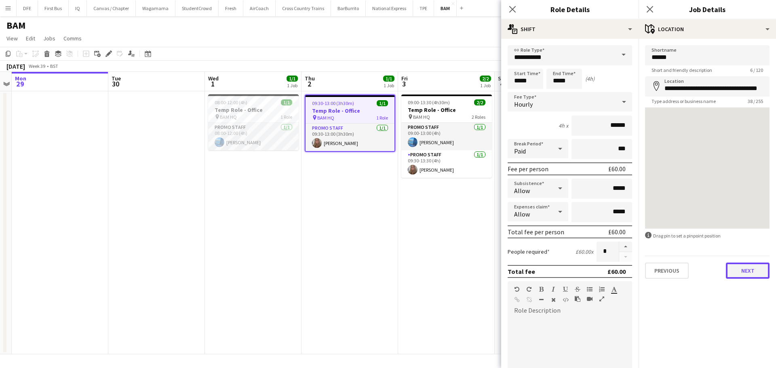
click at [743, 274] on button "Next" at bounding box center [748, 271] width 44 height 16
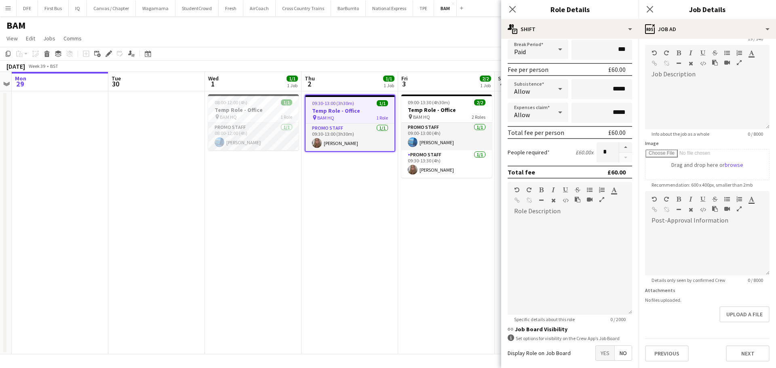
scroll to position [138, 0]
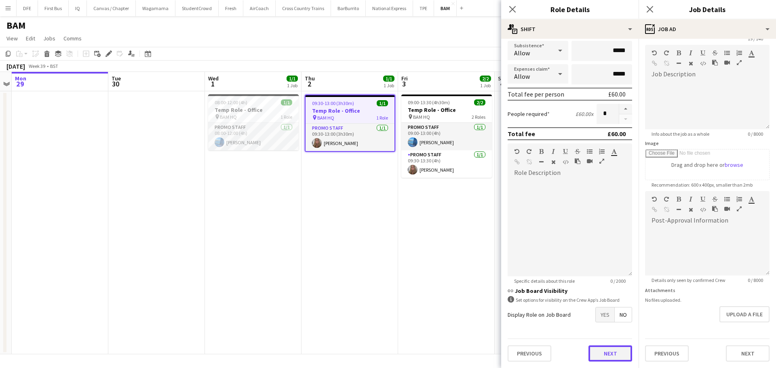
click at [611, 351] on button "Next" at bounding box center [611, 354] width 44 height 16
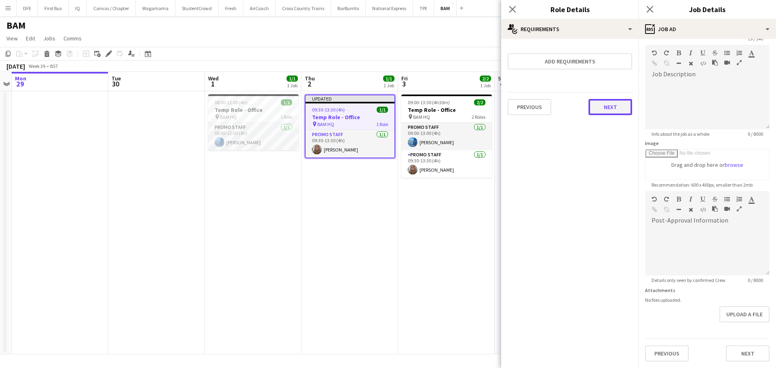
click at [609, 110] on button "Next" at bounding box center [611, 107] width 44 height 16
click at [609, 110] on button "Finish" at bounding box center [617, 108] width 30 height 16
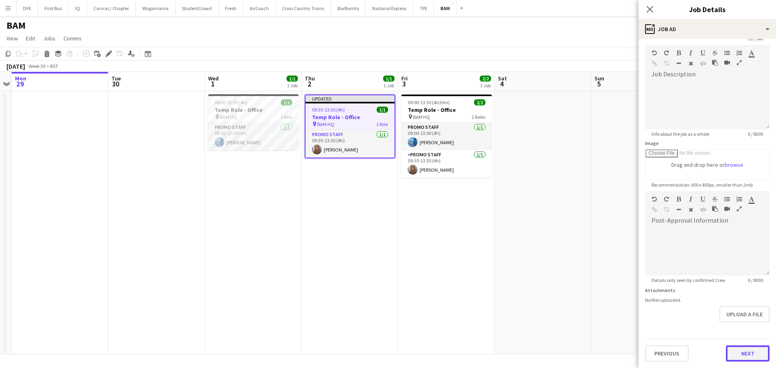
click at [745, 331] on form "**********" at bounding box center [707, 188] width 137 height 348
click at [746, 349] on button "Next" at bounding box center [748, 354] width 44 height 16
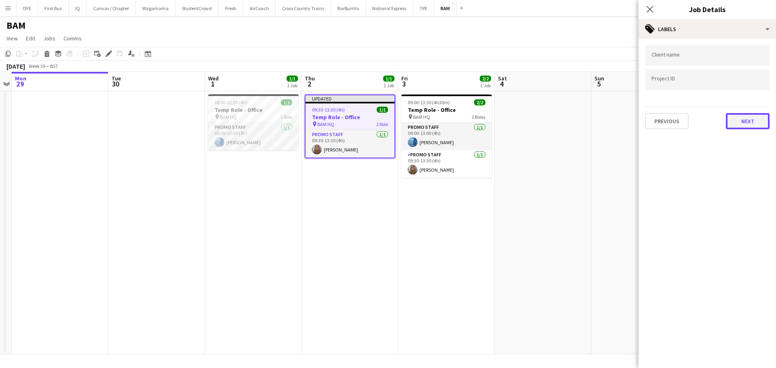
click at [747, 122] on button "Next" at bounding box center [748, 121] width 44 height 16
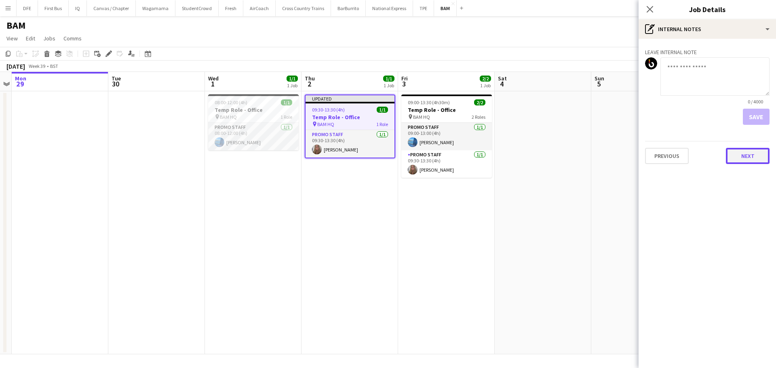
click at [750, 163] on button "Next" at bounding box center [748, 156] width 44 height 16
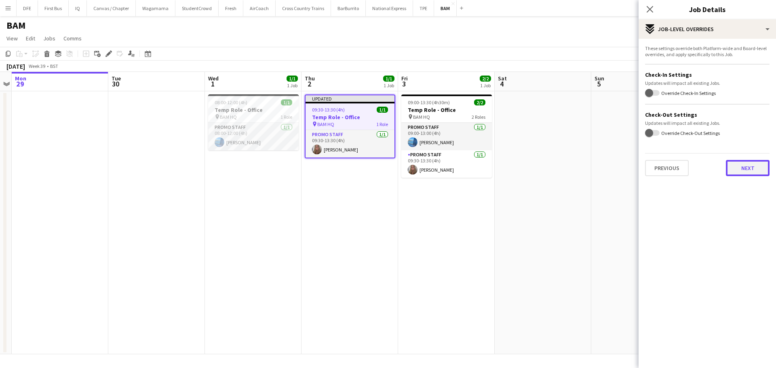
click at [749, 171] on button "Next" at bounding box center [748, 168] width 44 height 16
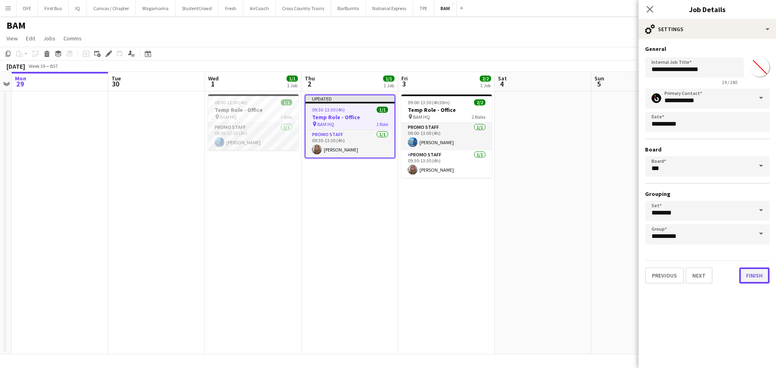
click at [754, 280] on button "Finish" at bounding box center [754, 276] width 30 height 16
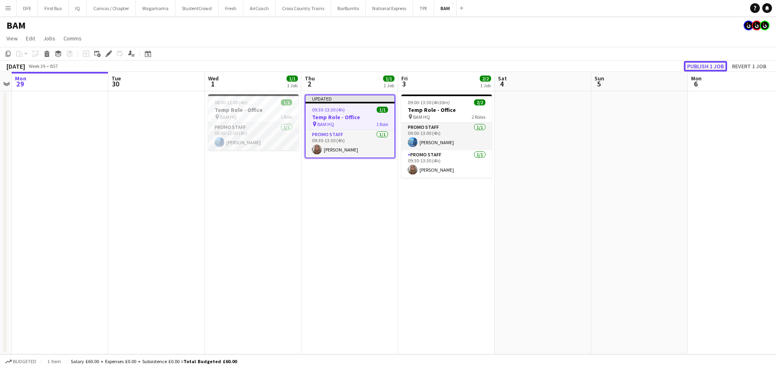
click at [701, 68] on button "Publish 1 job" at bounding box center [705, 66] width 43 height 11
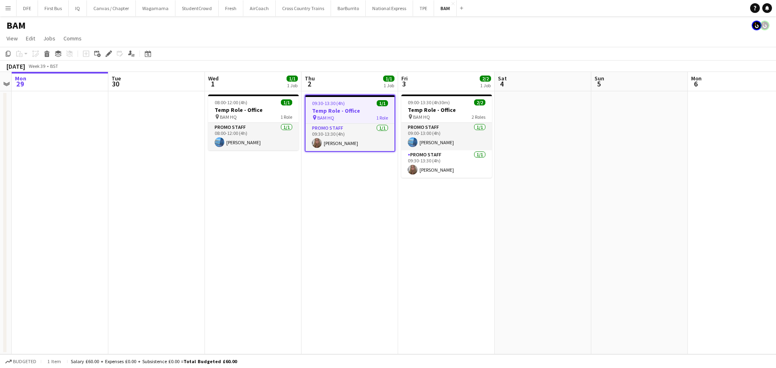
click at [380, 260] on app-date-cell "09:30-13:30 (4h) 1/1 Temp Role - Office pin BAM HQ 1 Role Promo Staff 1/1 09:30…" at bounding box center [350, 222] width 97 height 263
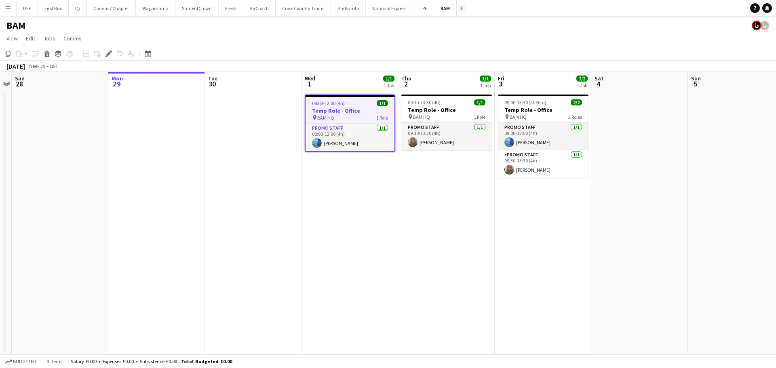
click at [458, 8] on button "Add" at bounding box center [461, 8] width 6 height 6
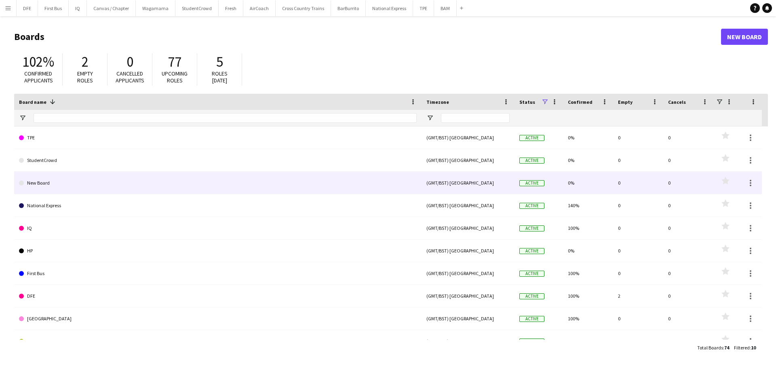
click at [178, 183] on link "New Board" at bounding box center [218, 183] width 398 height 23
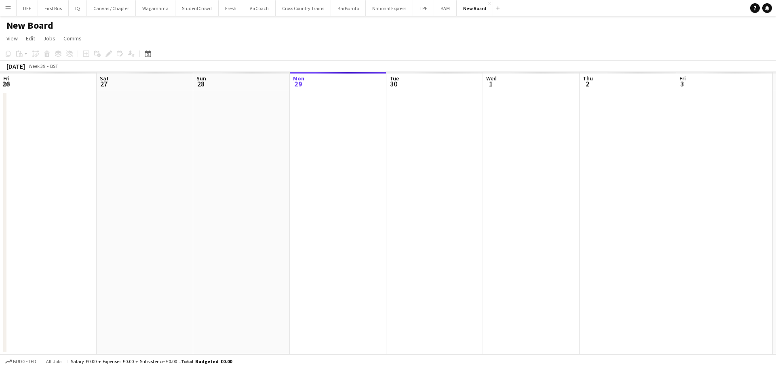
scroll to position [0, 193]
click at [488, 2] on app-icon "Close" at bounding box center [489, 3] width 3 height 3
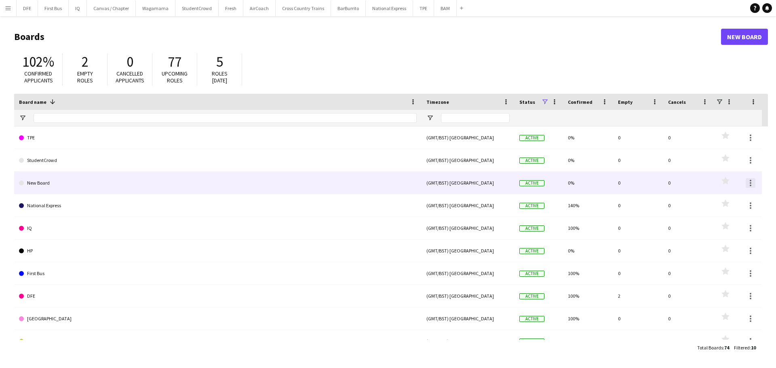
click at [749, 181] on div at bounding box center [751, 183] width 10 height 10
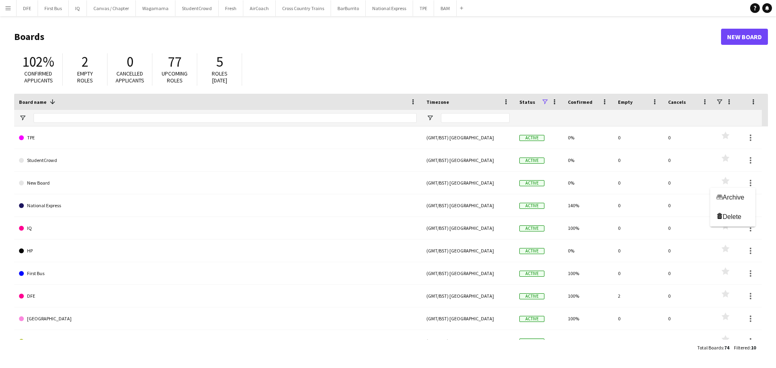
click at [79, 249] on div at bounding box center [388, 184] width 776 height 368
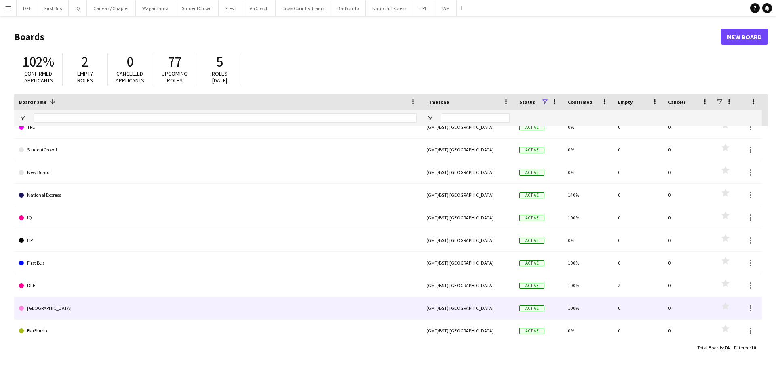
scroll to position [13, 0]
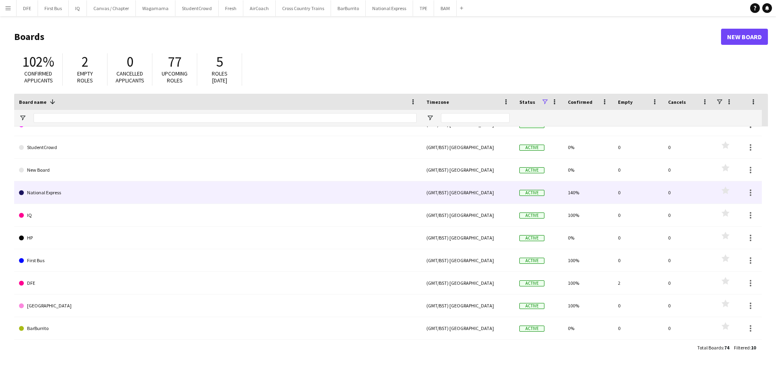
click at [55, 188] on link "National Express" at bounding box center [218, 192] width 398 height 23
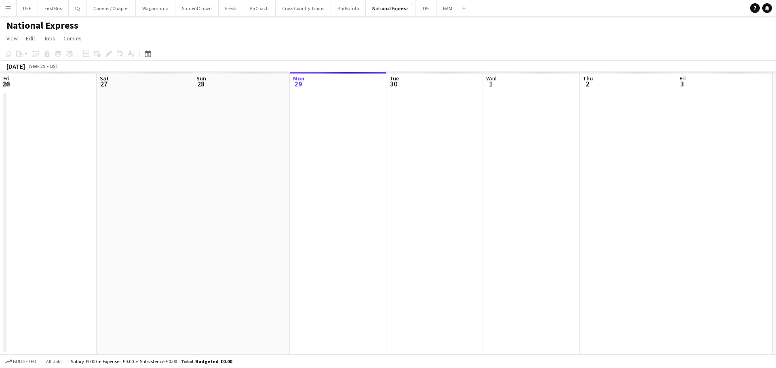
scroll to position [0, 193]
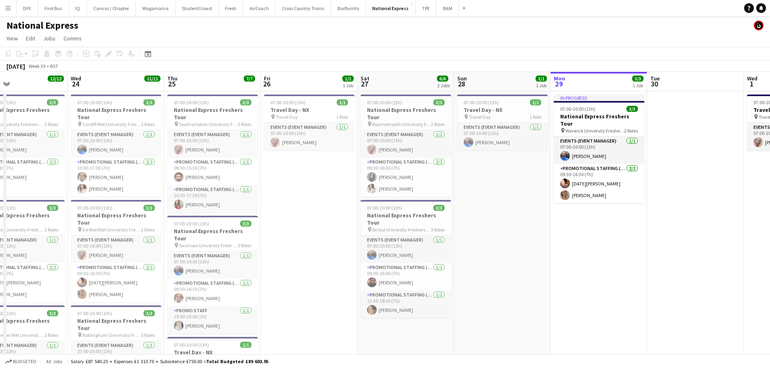
drag, startPoint x: 236, startPoint y: 242, endPoint x: 690, endPoint y: 248, distance: 453.5
click at [690, 248] on app-calendar-viewport "Sun 21 Mon 22 12/12 4 Jobs Tue 23 12/12 4 Jobs Wed 24 11/11 4 Jobs Thu 25 7/7 3…" at bounding box center [385, 304] width 770 height 464
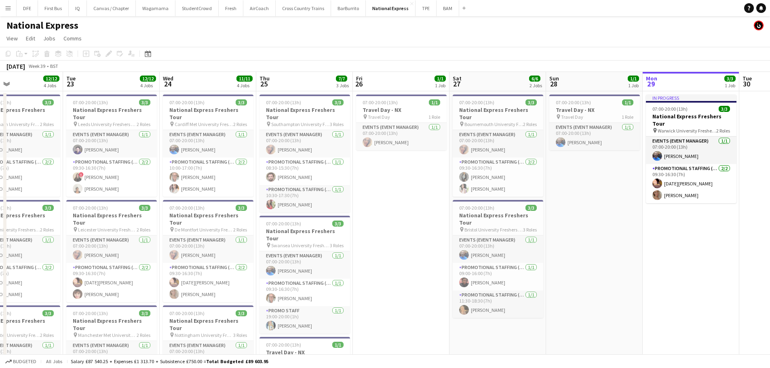
drag, startPoint x: 614, startPoint y: 273, endPoint x: 707, endPoint y: 268, distance: 92.3
click at [707, 268] on app-calendar-viewport "Sat 20 Sun 21 2/2 2 Jobs Mon 22 12/12 4 Jobs Tue 23 12/12 4 Jobs Wed 24 11/11 4…" at bounding box center [385, 304] width 770 height 464
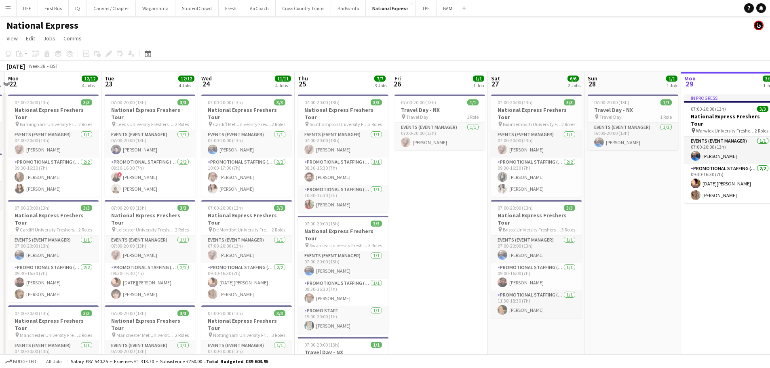
drag, startPoint x: 290, startPoint y: 184, endPoint x: 426, endPoint y: 195, distance: 136.3
click at [426, 195] on app-calendar-viewport "Sat 20 3/3 1 Job Sun 21 2/2 2 Jobs Mon 22 12/12 4 Jobs Tue 23 12/12 4 Jobs Wed …" at bounding box center [385, 304] width 770 height 464
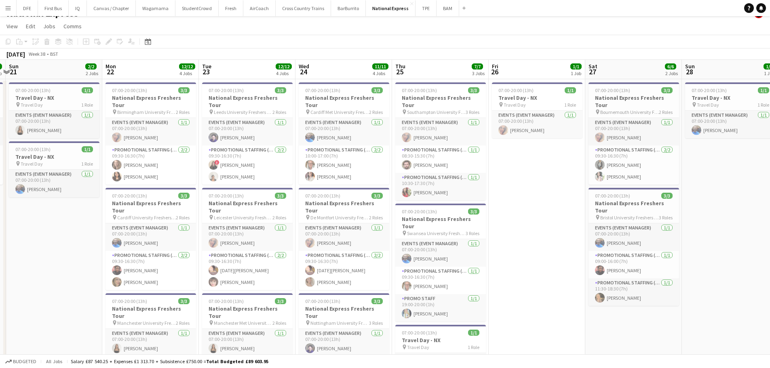
scroll to position [0, 0]
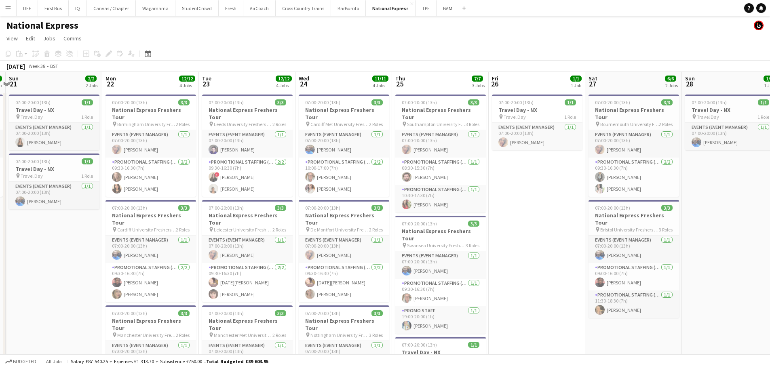
click at [226, 149] on app-card-role "Events (Event Manager) 1/1 07:00-20:00 (13h) andrea canegrati" at bounding box center [247, 143] width 91 height 27
